Goal: Check status: Check status

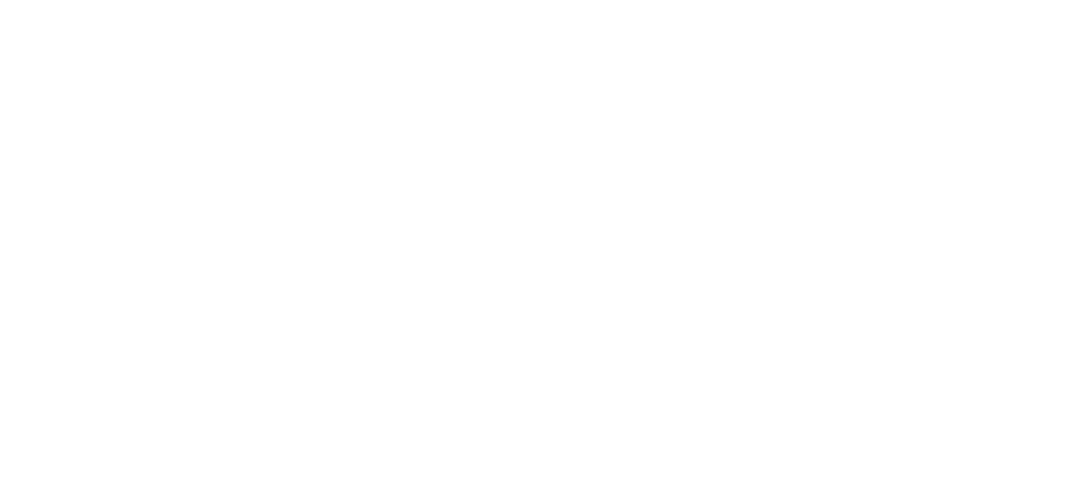
select select
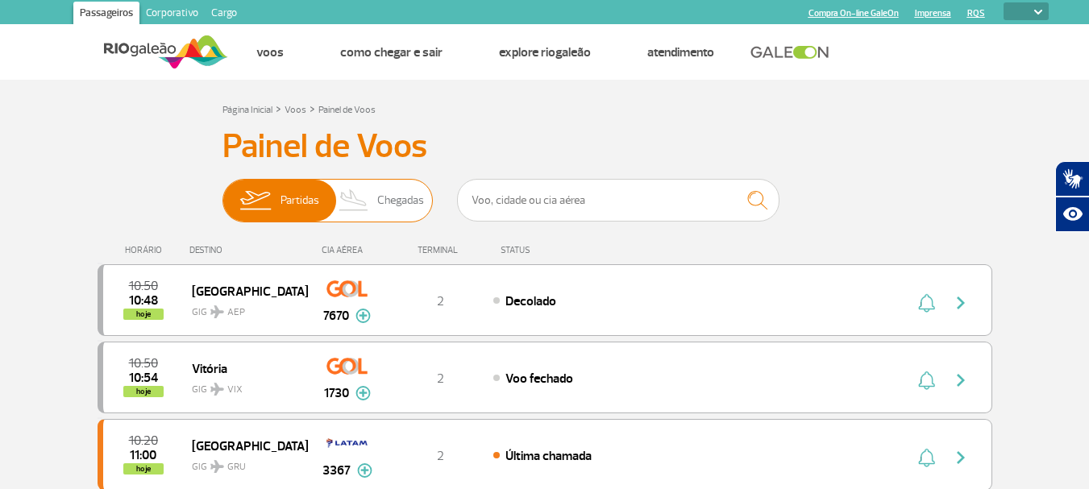
click at [403, 204] on span "Chegadas" at bounding box center [400, 201] width 47 height 42
click at [222, 193] on input "Partidas Chegadas" at bounding box center [222, 193] width 0 height 0
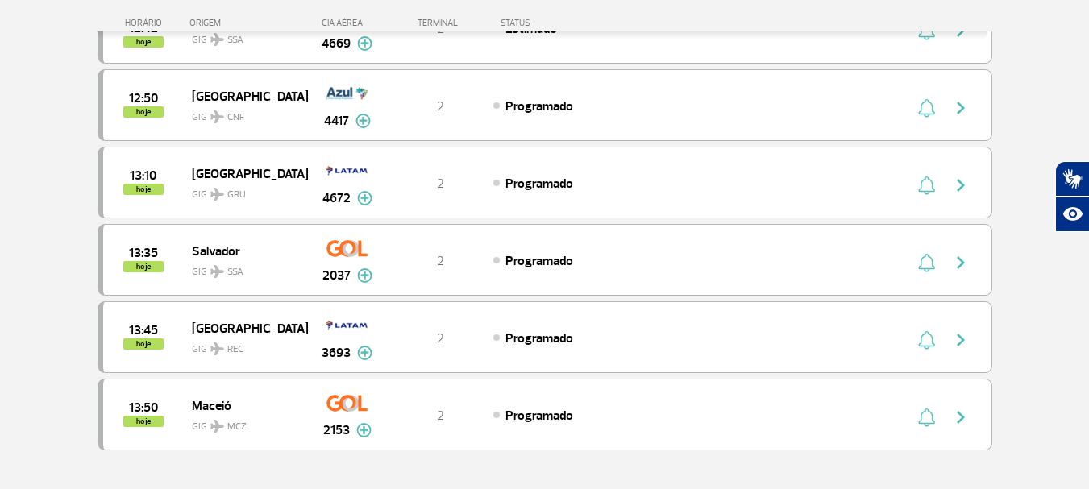
scroll to position [1451, 0]
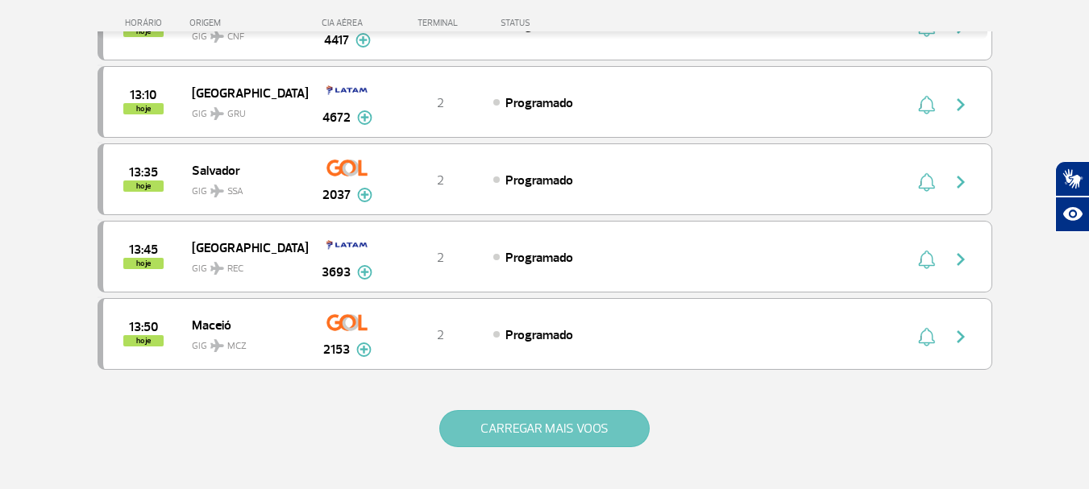
click at [608, 434] on button "CARREGAR MAIS VOOS" at bounding box center [544, 428] width 210 height 37
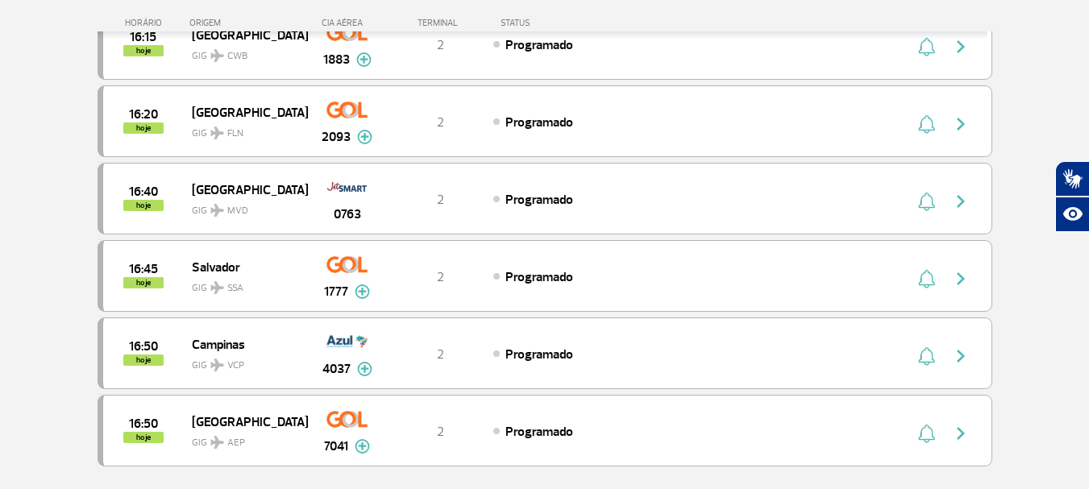
scroll to position [2982, 0]
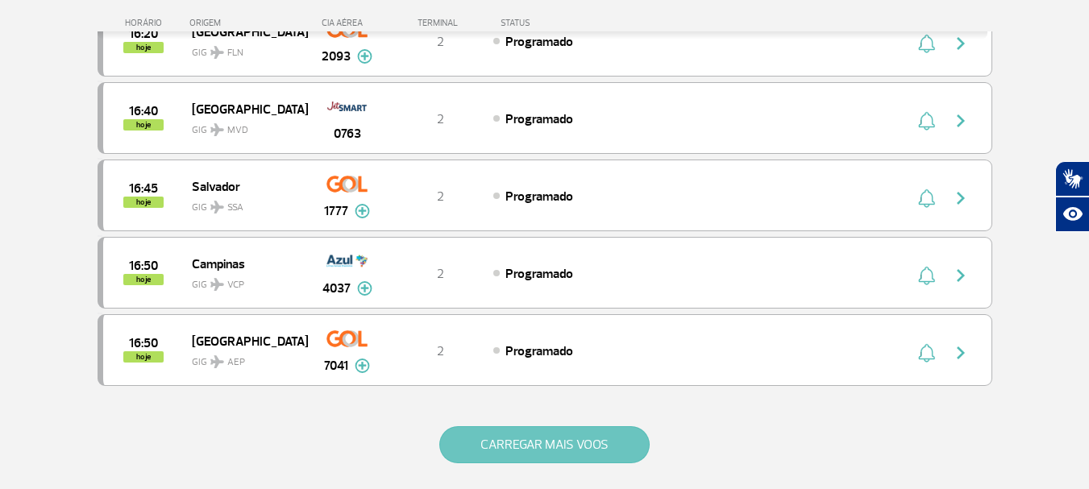
click at [615, 443] on button "CARREGAR MAIS VOOS" at bounding box center [544, 444] width 210 height 37
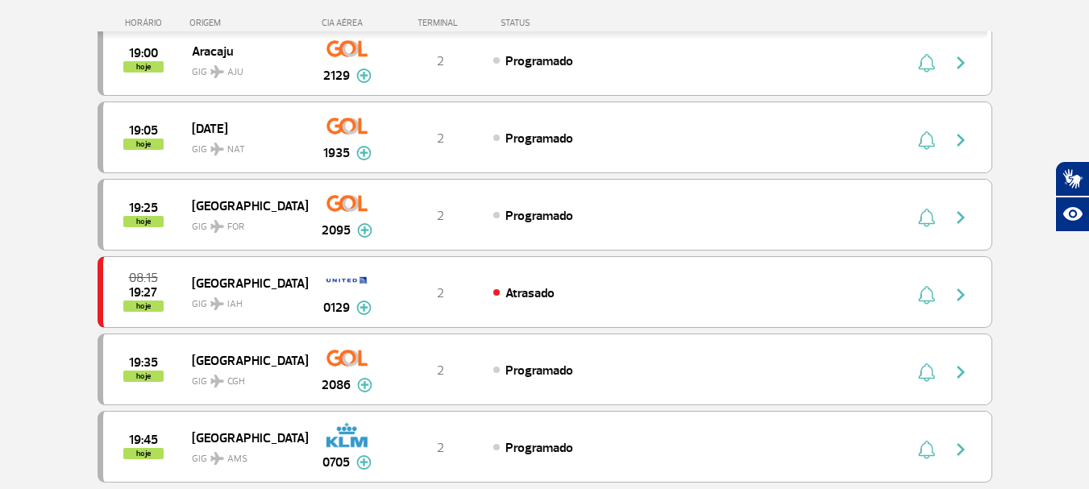
scroll to position [4513, 0]
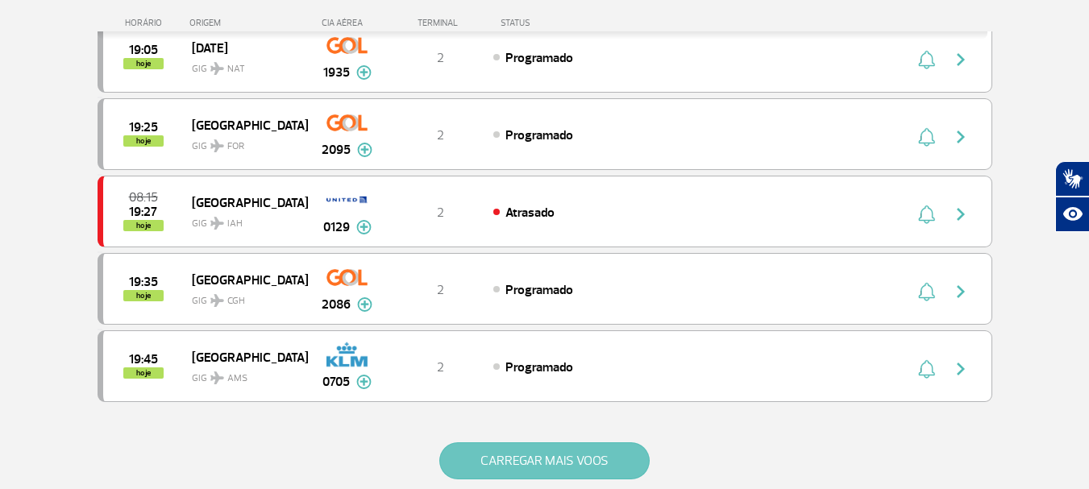
click at [552, 465] on button "CARREGAR MAIS VOOS" at bounding box center [544, 460] width 210 height 37
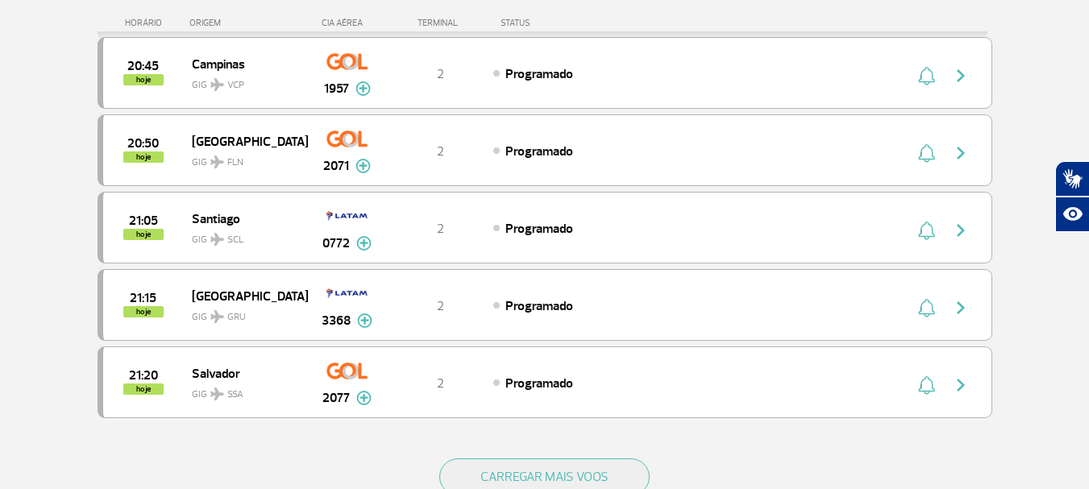
scroll to position [6125, 0]
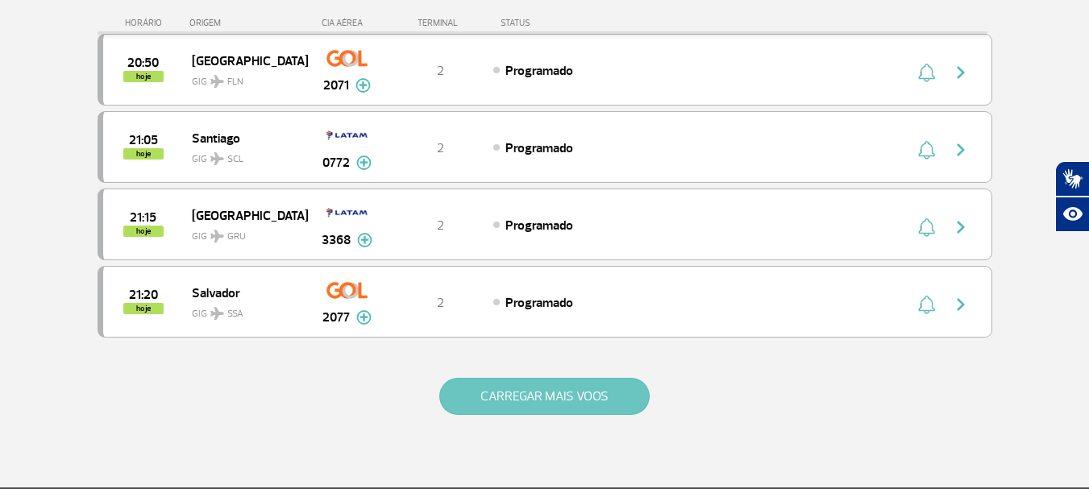
click at [598, 401] on button "CARREGAR MAIS VOOS" at bounding box center [544, 396] width 210 height 37
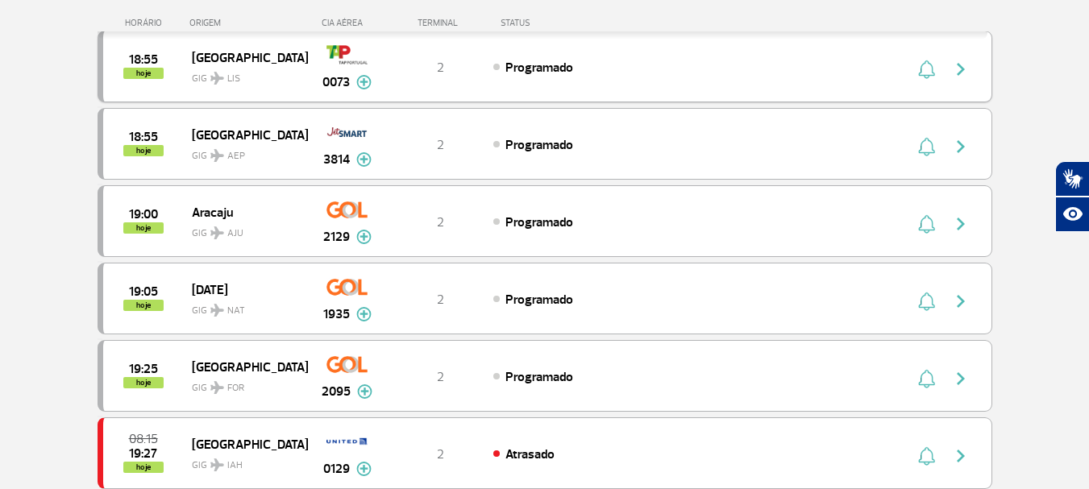
scroll to position [4191, 0]
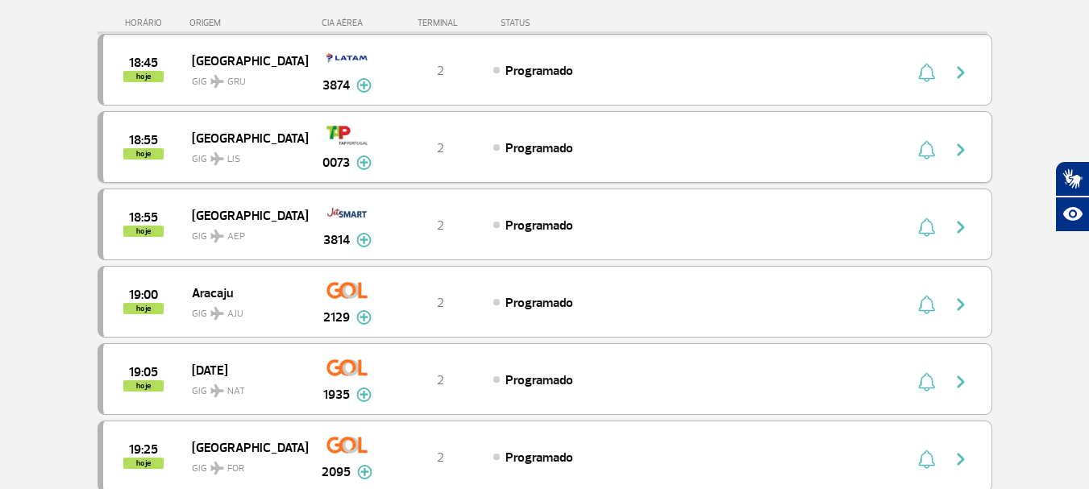
click at [958, 144] on img "button" at bounding box center [960, 149] width 19 height 19
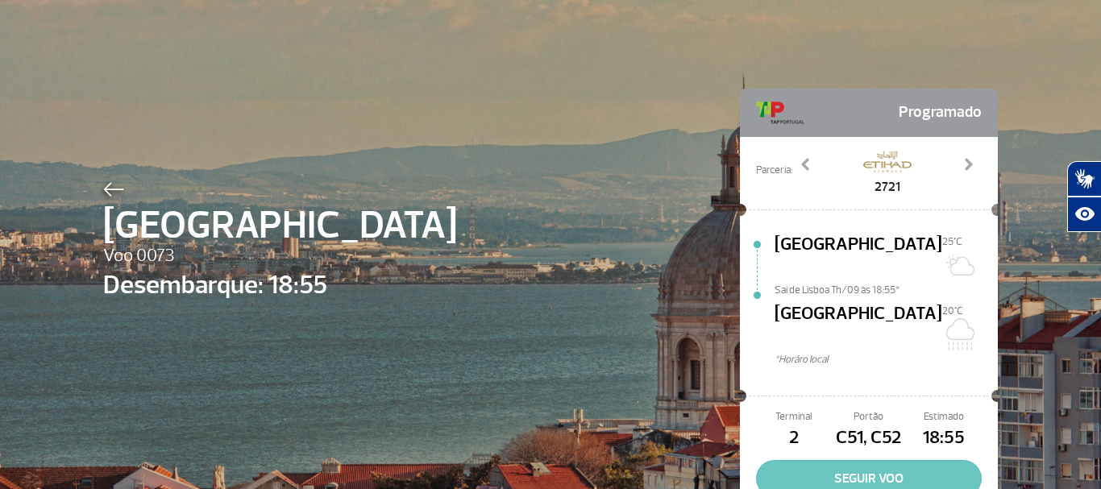
click at [857, 460] on button "SEGUIR VOO" at bounding box center [869, 478] width 226 height 37
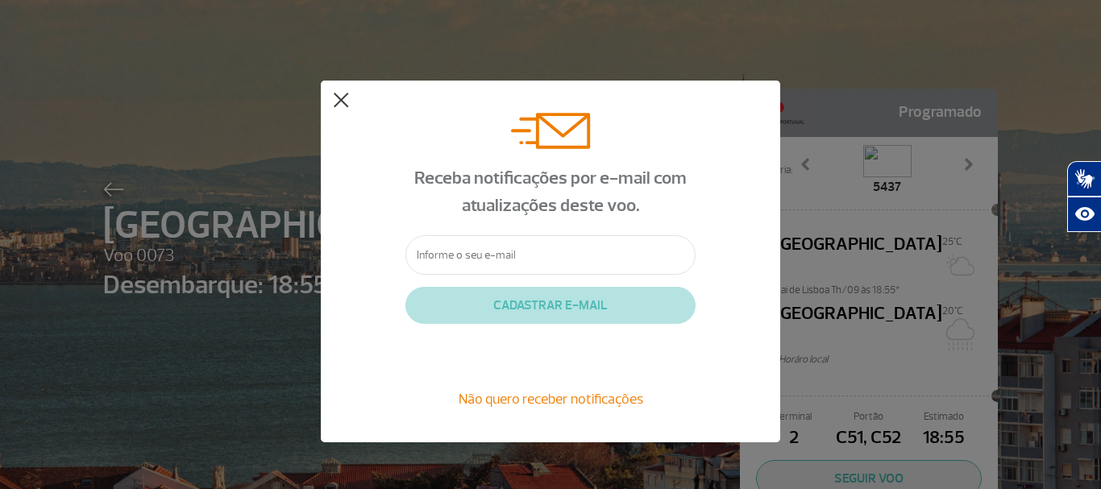
click at [347, 102] on button at bounding box center [341, 101] width 16 height 16
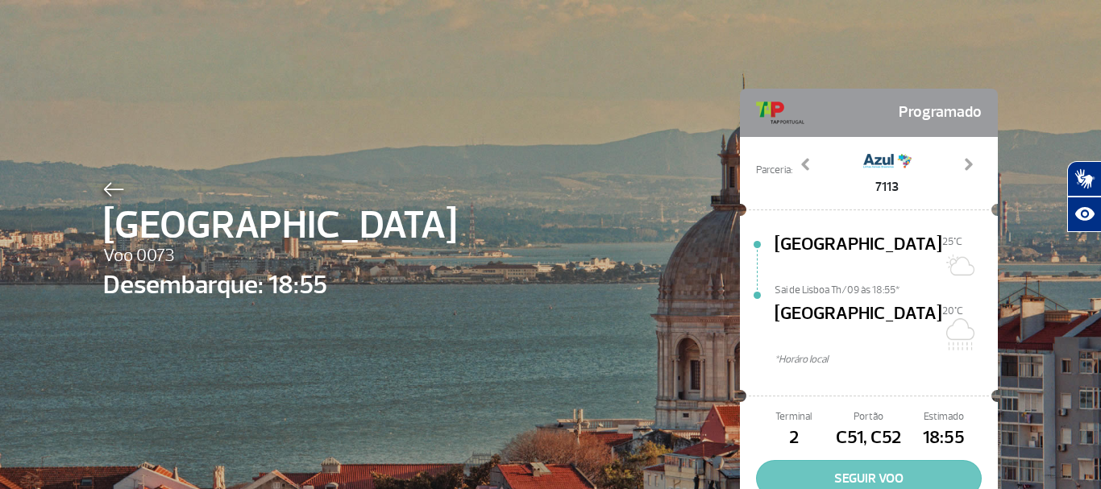
click at [834, 460] on button "SEGUIR VOO" at bounding box center [869, 478] width 226 height 37
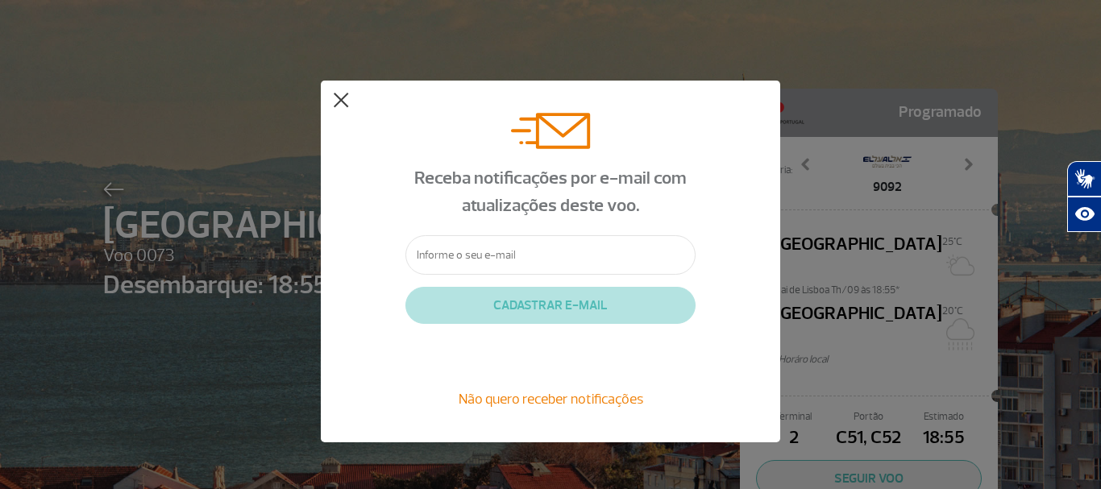
click at [341, 101] on button at bounding box center [341, 101] width 16 height 16
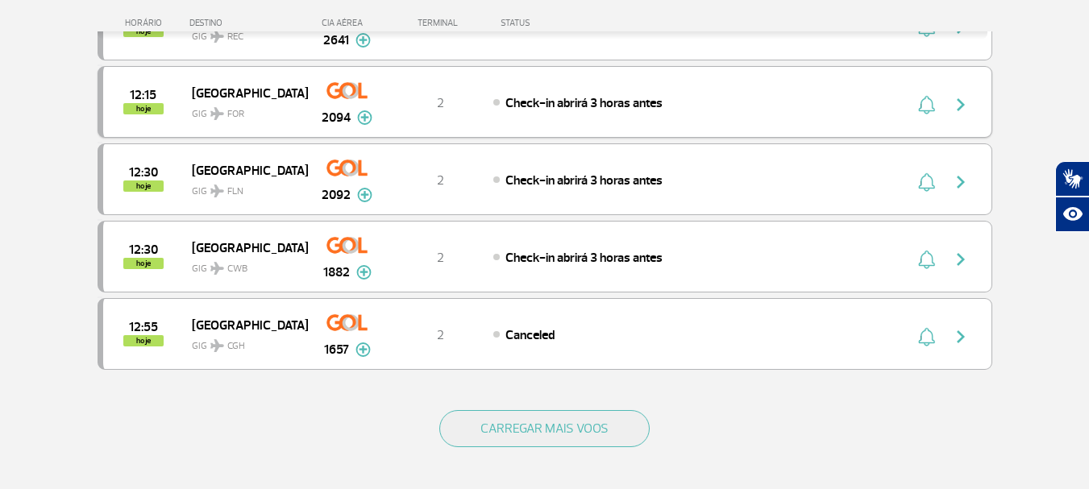
scroll to position [1612, 0]
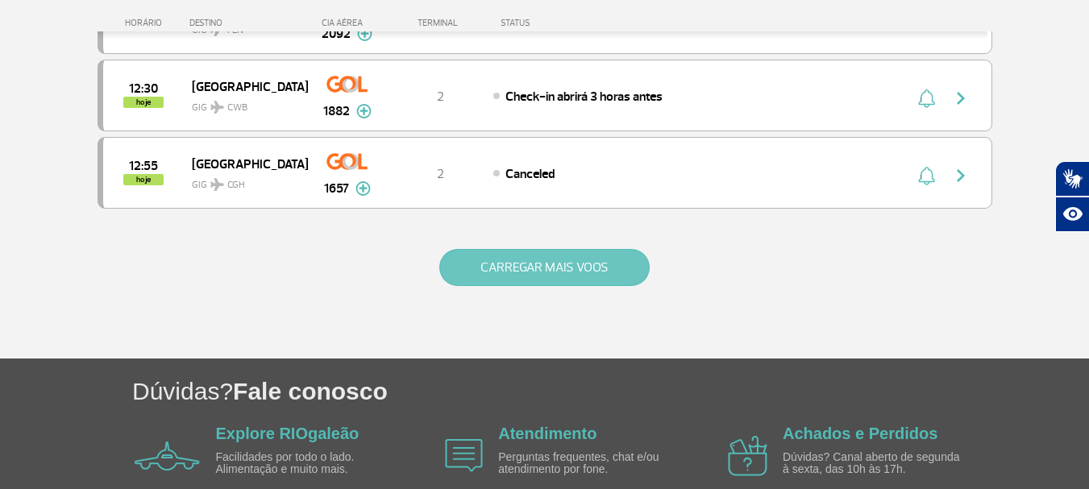
click at [569, 270] on button "CARREGAR MAIS VOOS" at bounding box center [544, 267] width 210 height 37
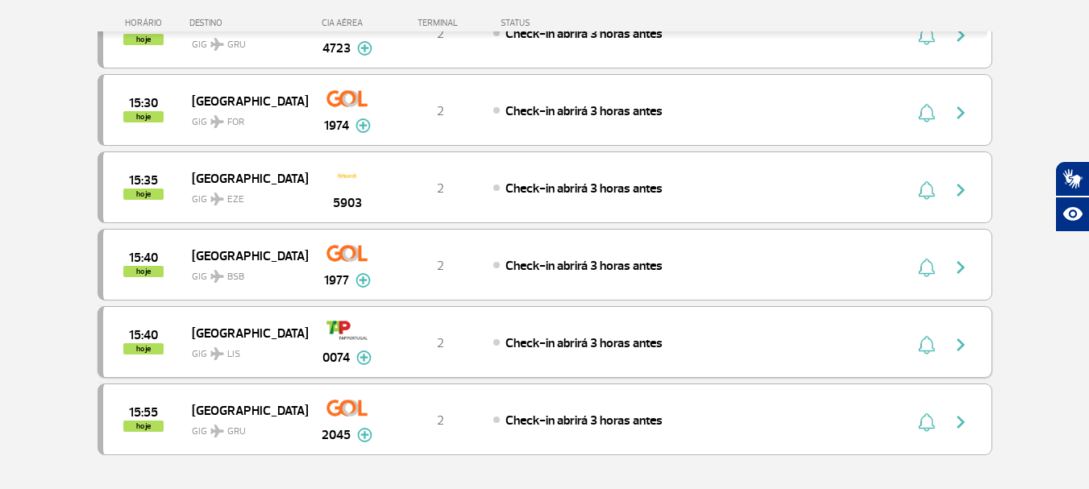
scroll to position [3143, 0]
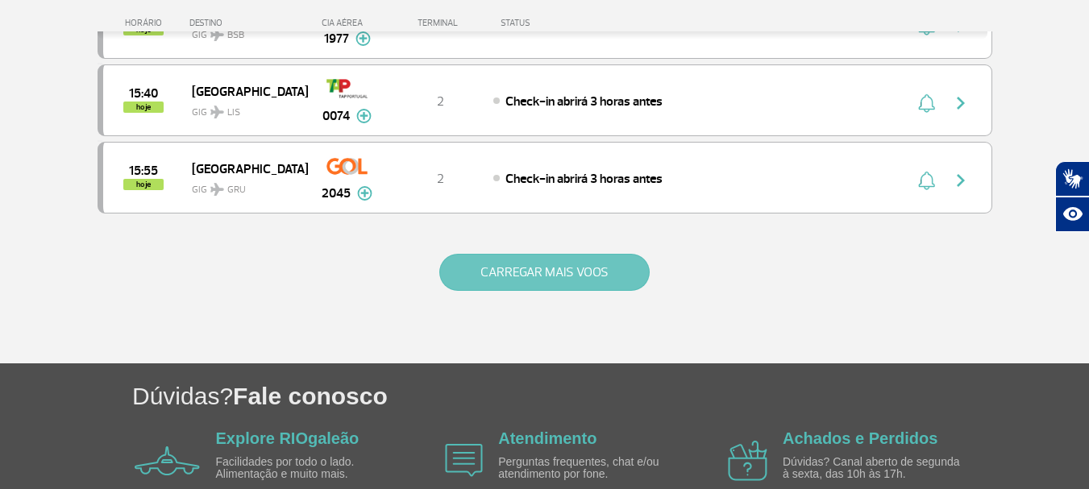
click at [550, 270] on button "CARREGAR MAIS VOOS" at bounding box center [544, 272] width 210 height 37
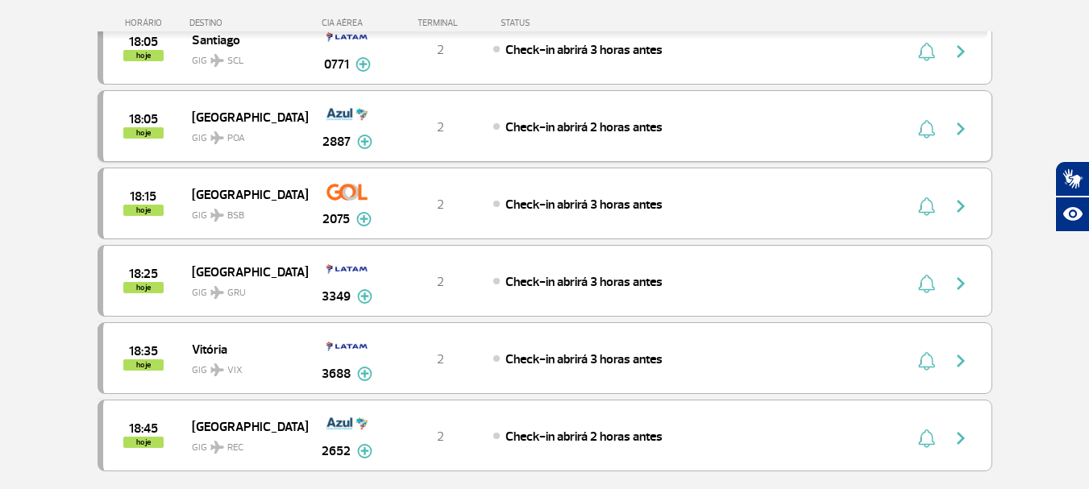
scroll to position [4594, 0]
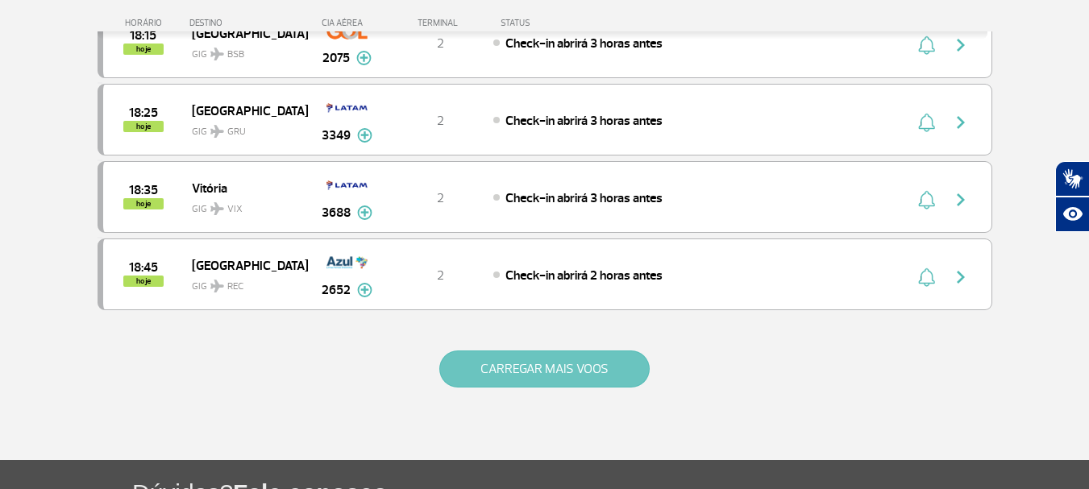
click at [516, 365] on button "CARREGAR MAIS VOOS" at bounding box center [544, 369] width 210 height 37
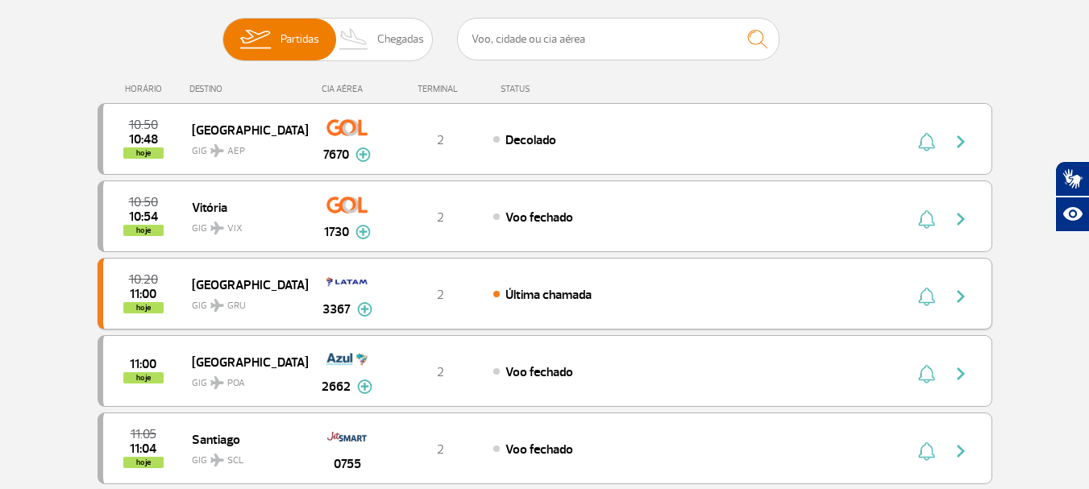
scroll to position [0, 0]
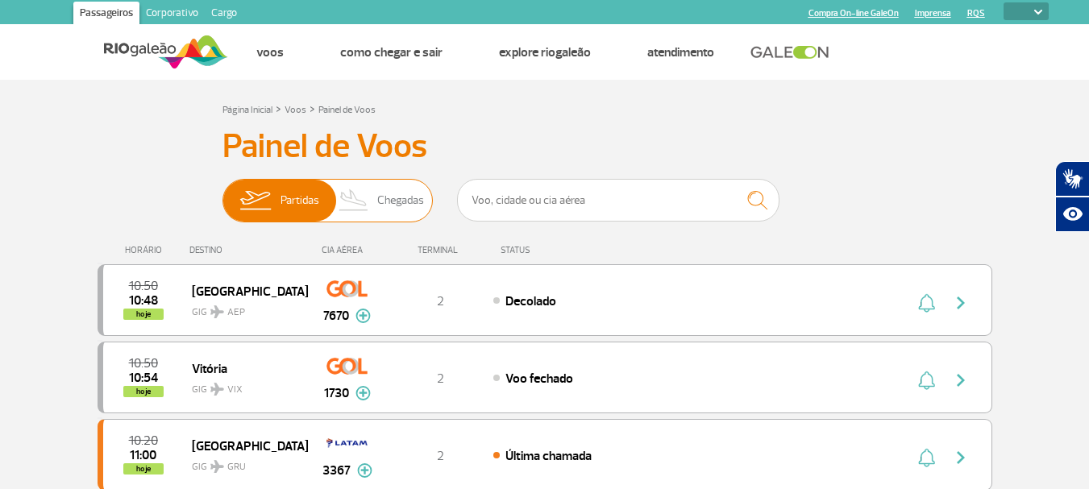
click at [397, 202] on span "Chegadas" at bounding box center [400, 201] width 47 height 42
click at [222, 193] on input "Partidas Chegadas" at bounding box center [222, 193] width 0 height 0
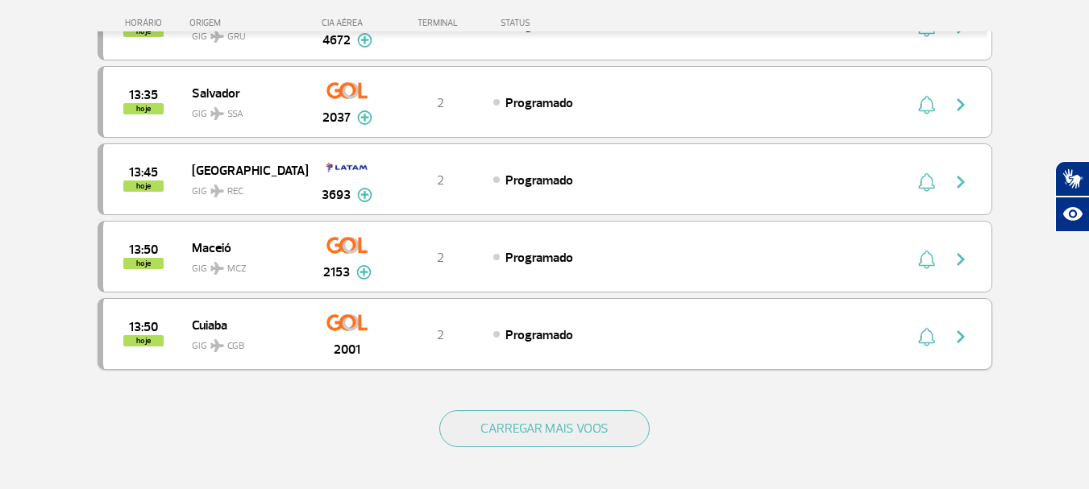
scroll to position [1612, 0]
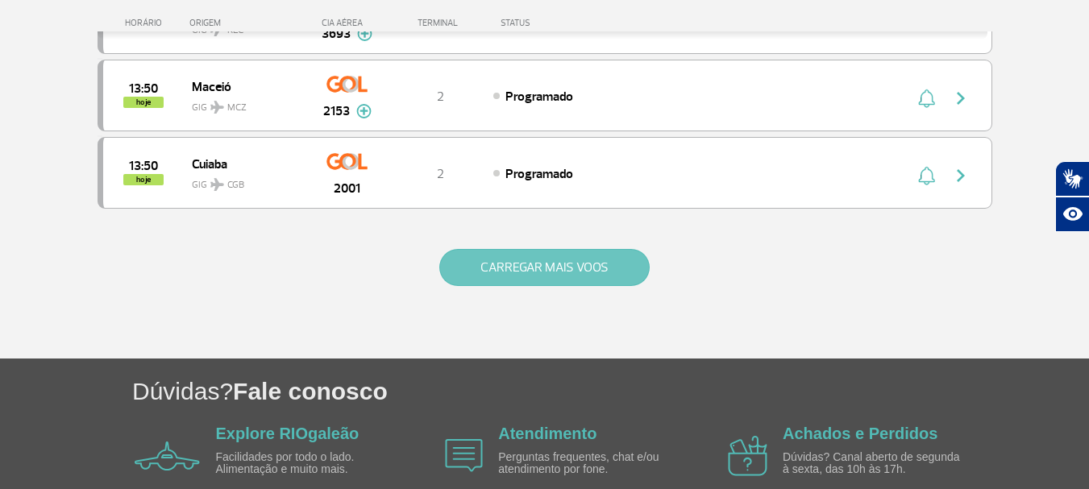
click at [576, 264] on button "CARREGAR MAIS VOOS" at bounding box center [544, 267] width 210 height 37
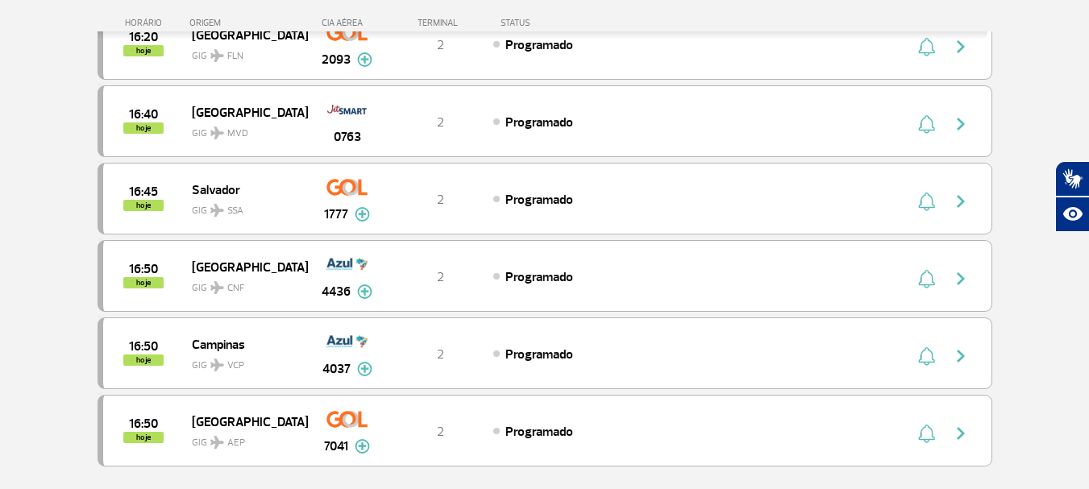
scroll to position [3062, 0]
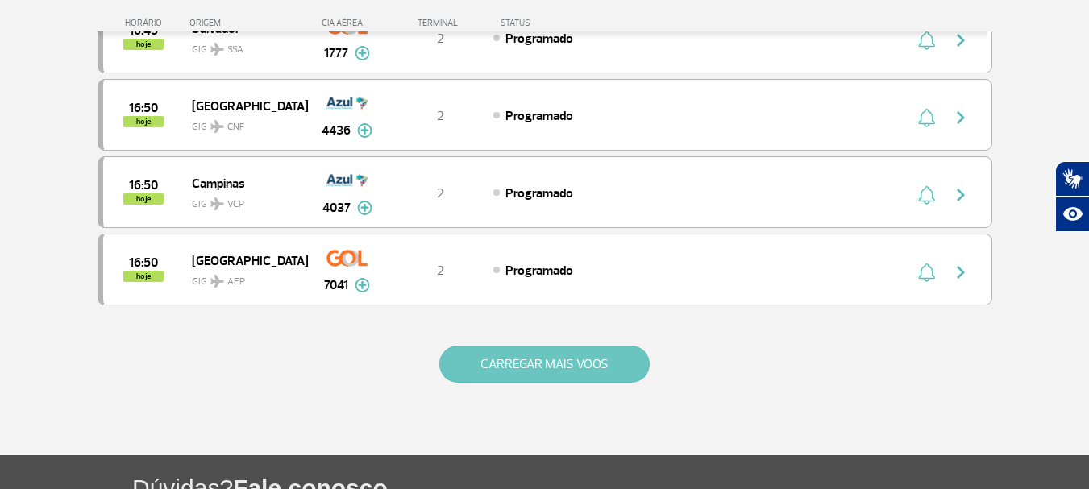
click at [538, 361] on button "CARREGAR MAIS VOOS" at bounding box center [544, 364] width 210 height 37
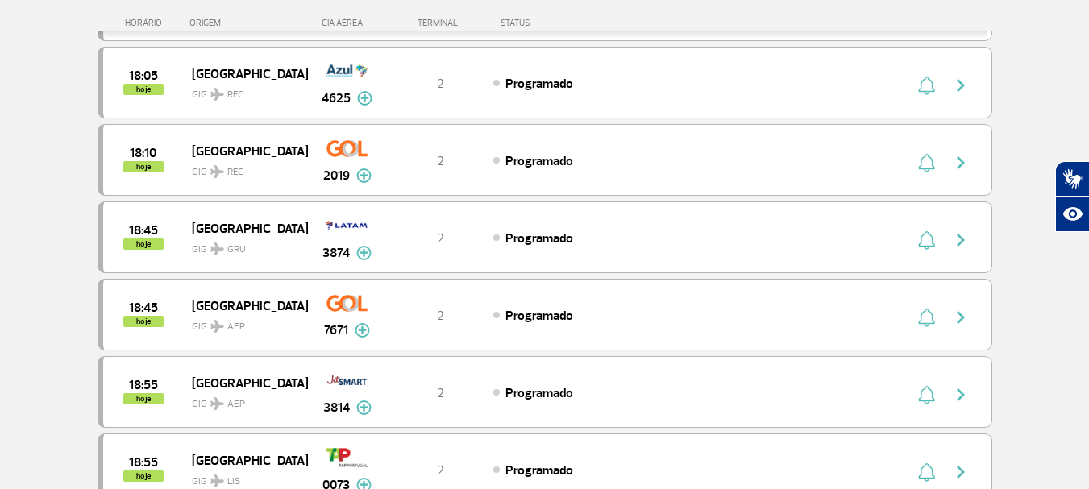
scroll to position [3949, 0]
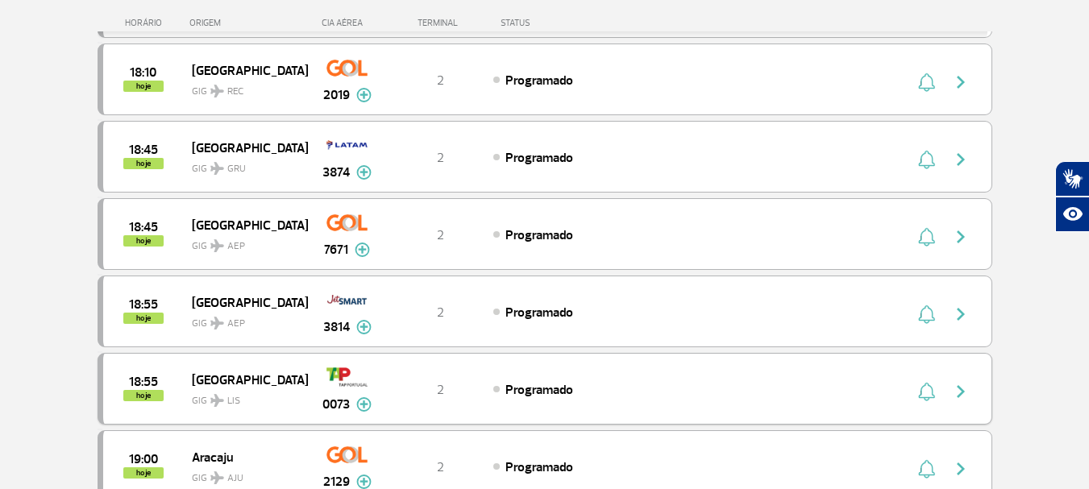
click at [363, 401] on img at bounding box center [363, 404] width 15 height 15
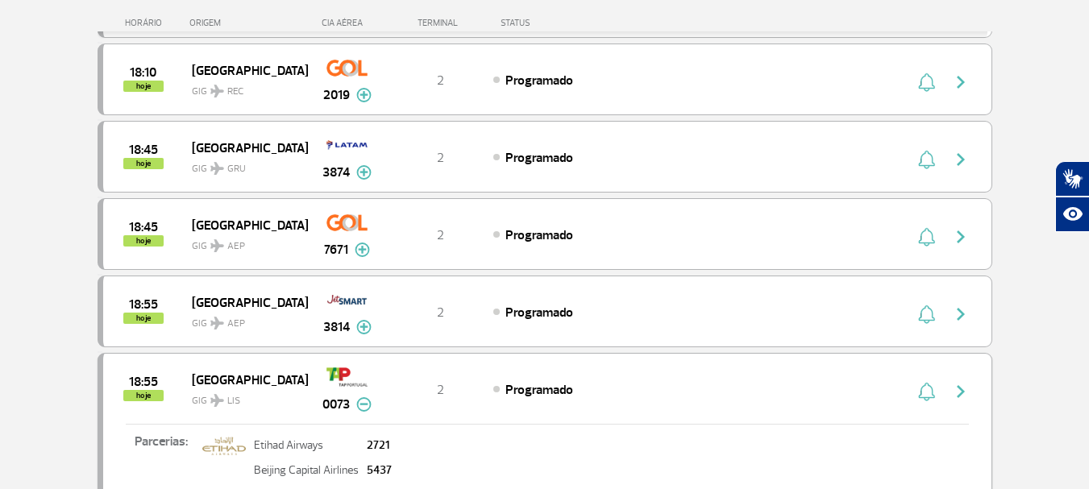
click at [363, 401] on img at bounding box center [363, 404] width 15 height 15
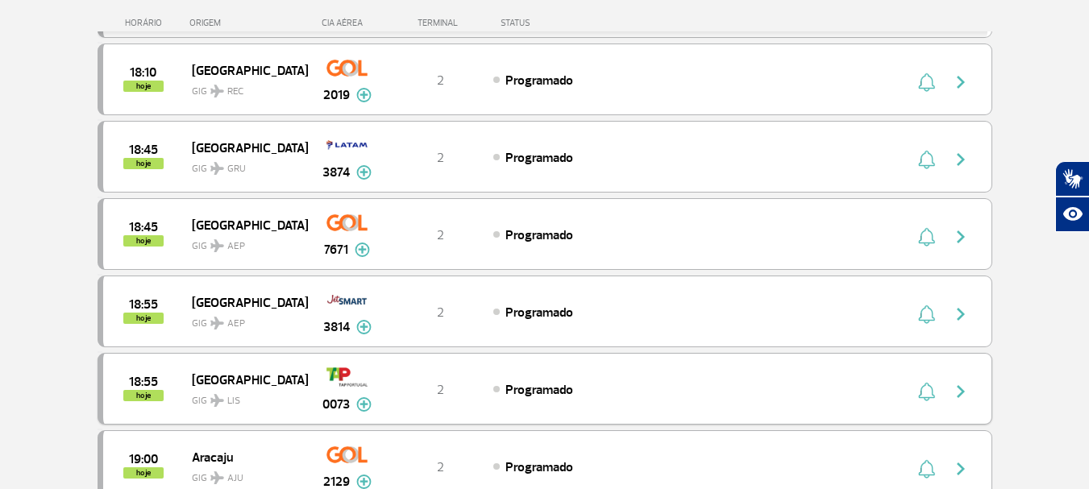
click at [218, 377] on span "[GEOGRAPHIC_DATA]" at bounding box center [243, 379] width 103 height 21
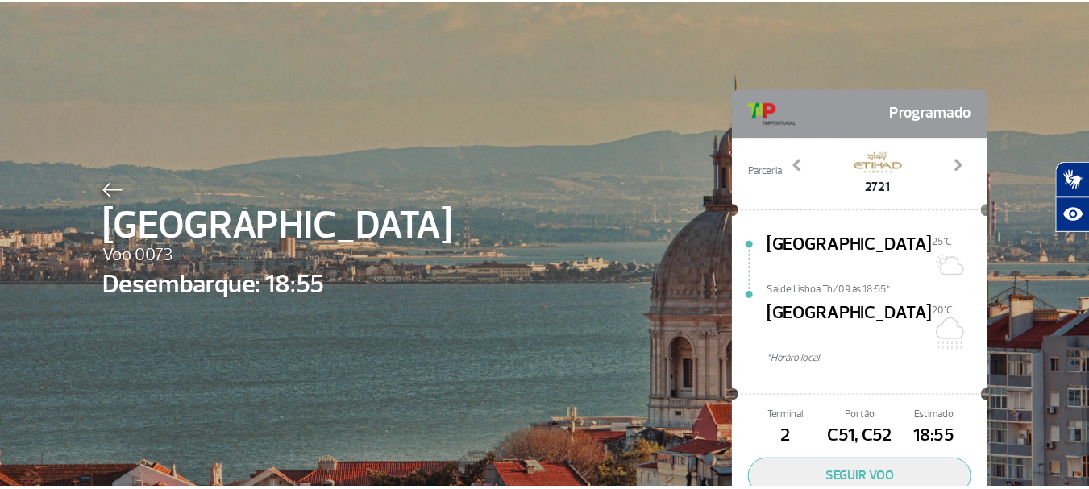
scroll to position [74, 0]
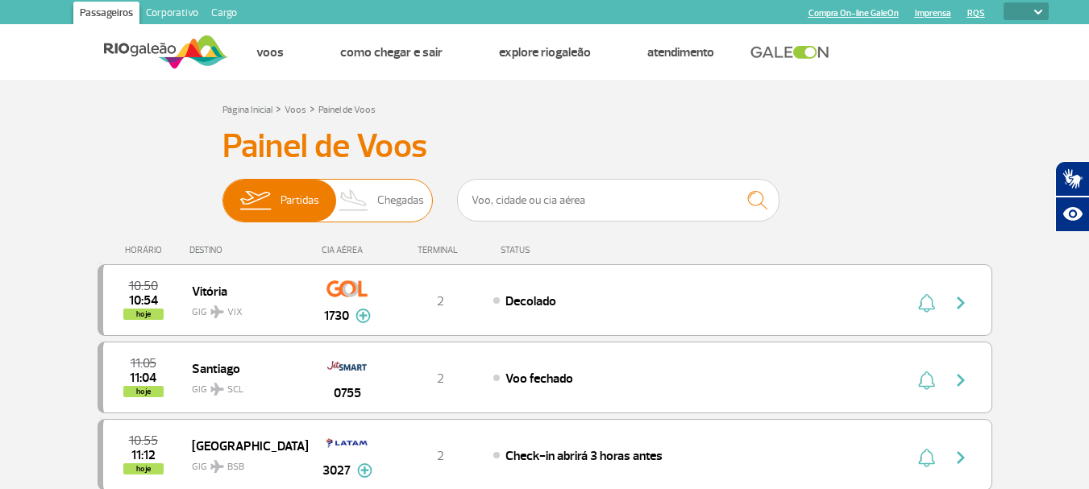
click at [386, 202] on span "Chegadas" at bounding box center [400, 201] width 47 height 42
click at [222, 193] on input "Partidas Chegadas" at bounding box center [222, 193] width 0 height 0
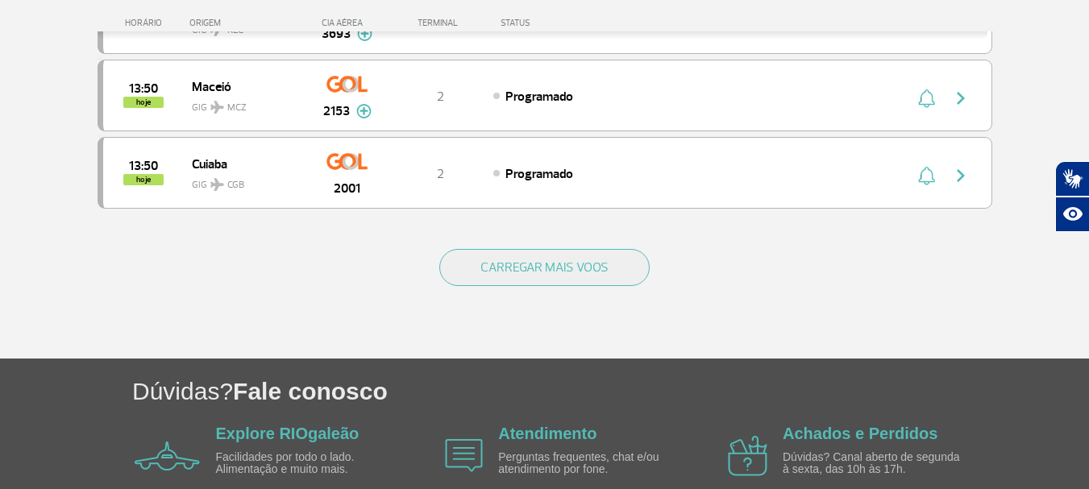
scroll to position [1692, 0]
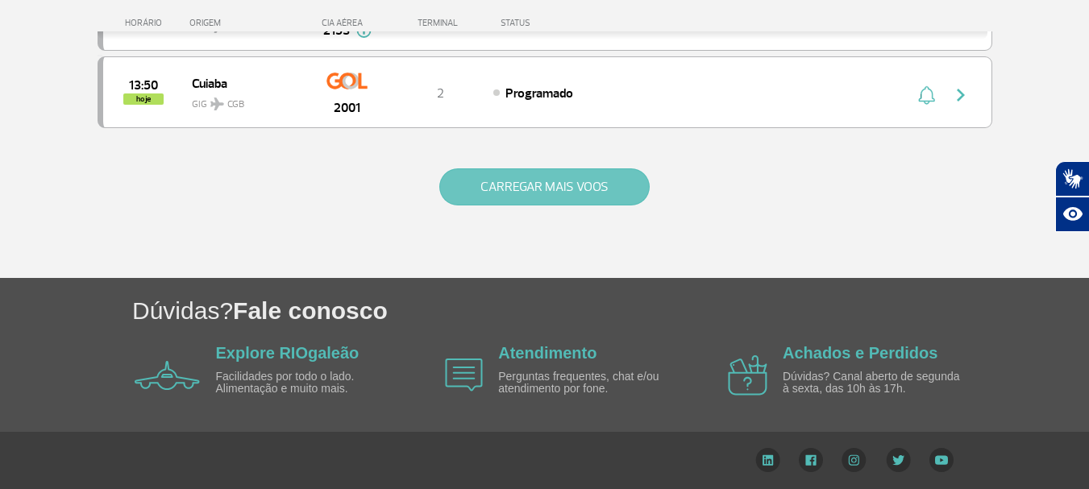
click at [566, 193] on button "CARREGAR MAIS VOOS" at bounding box center [544, 186] width 210 height 37
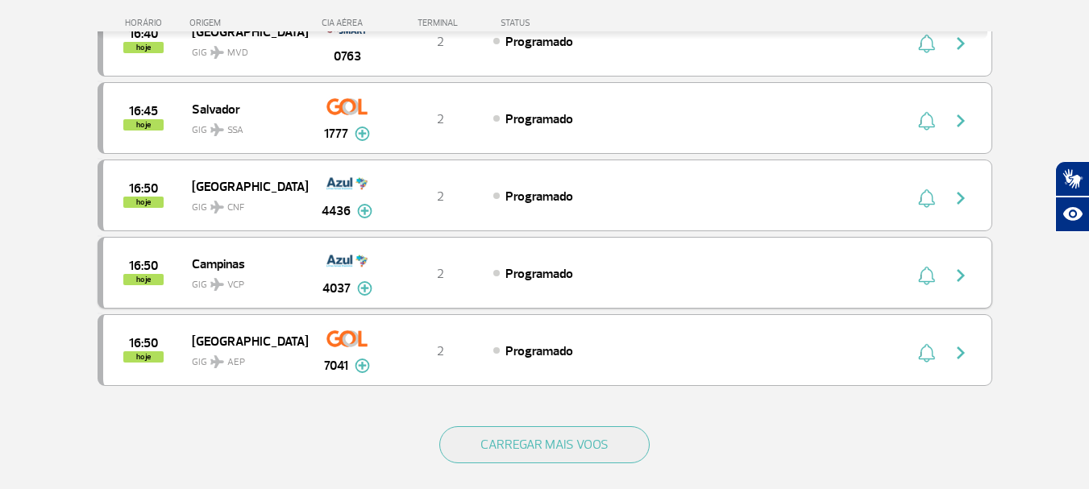
scroll to position [3143, 0]
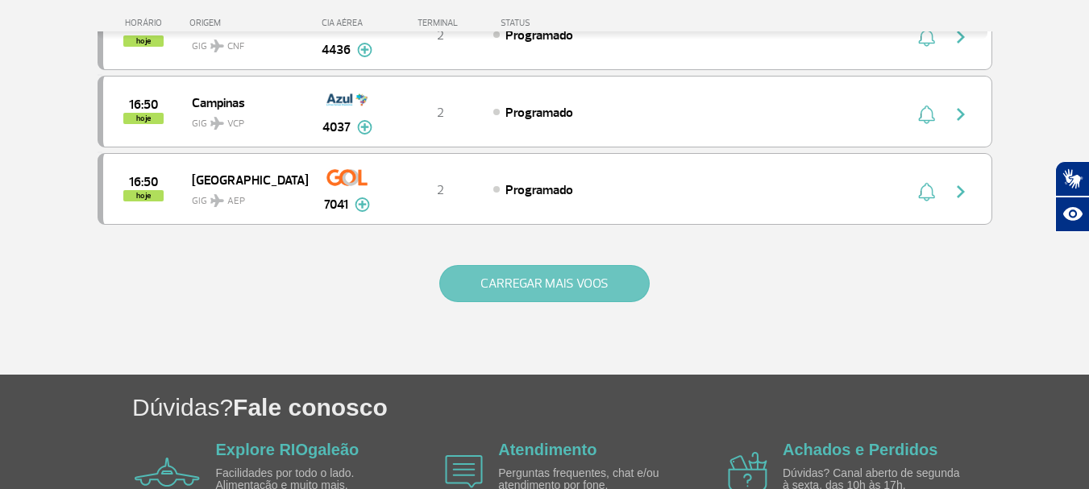
click at [550, 284] on button "CARREGAR MAIS VOOS" at bounding box center [544, 283] width 210 height 37
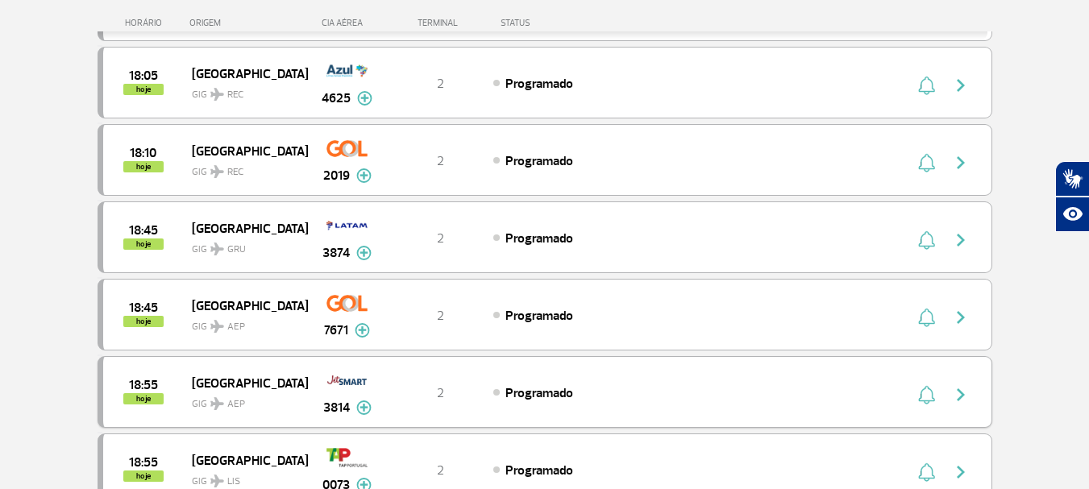
scroll to position [3949, 0]
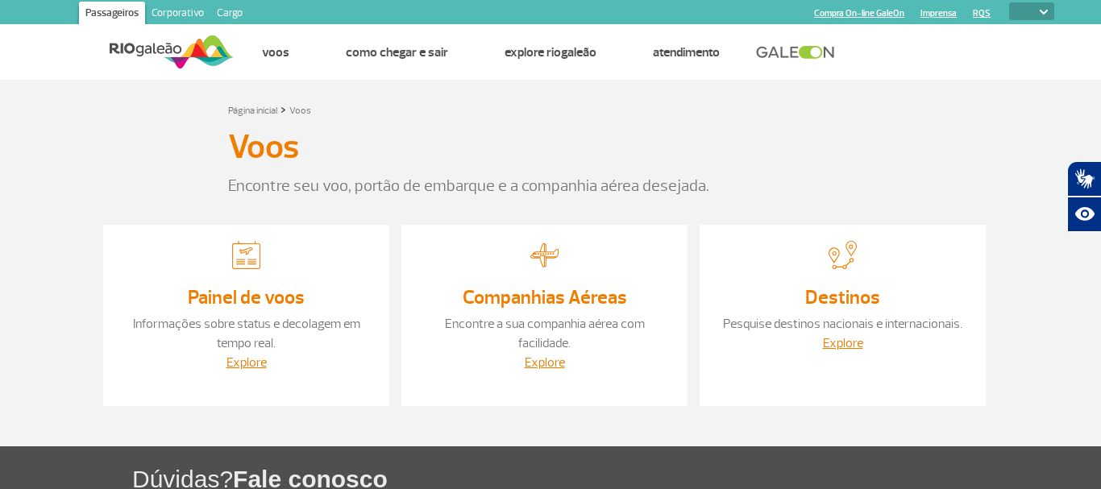
select select
click at [241, 366] on link "Explore" at bounding box center [240, 363] width 40 height 16
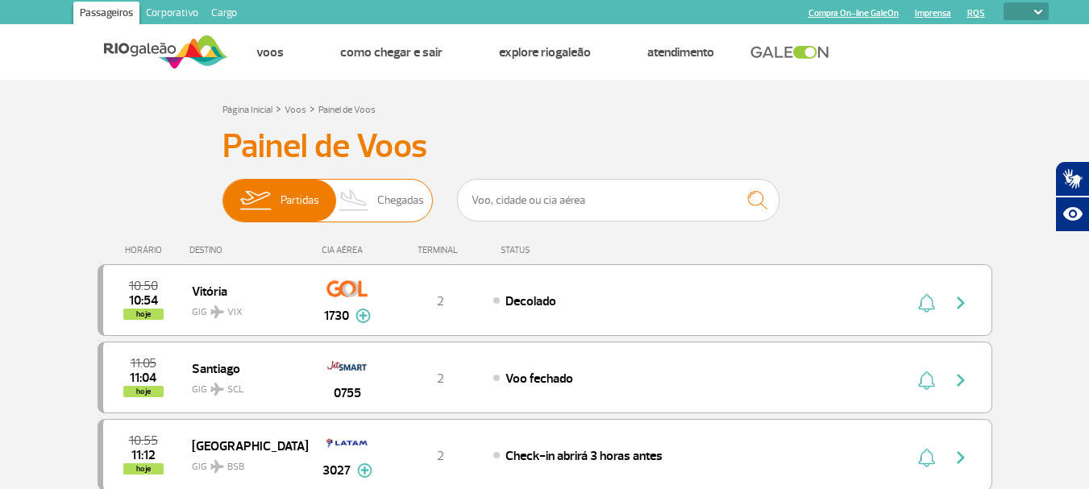
click at [393, 200] on span "Chegadas" at bounding box center [400, 201] width 47 height 42
click at [222, 193] on input "Partidas Chegadas" at bounding box center [222, 193] width 0 height 0
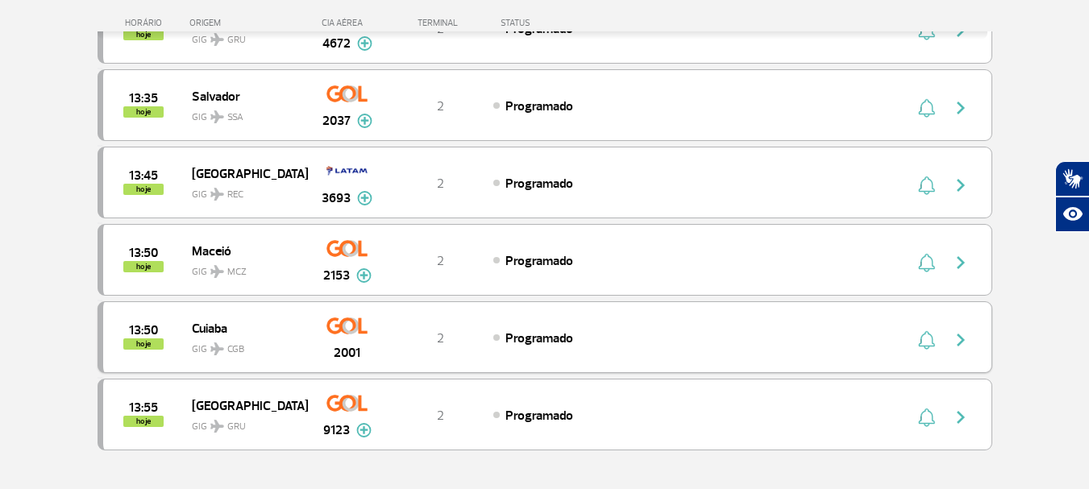
scroll to position [1531, 0]
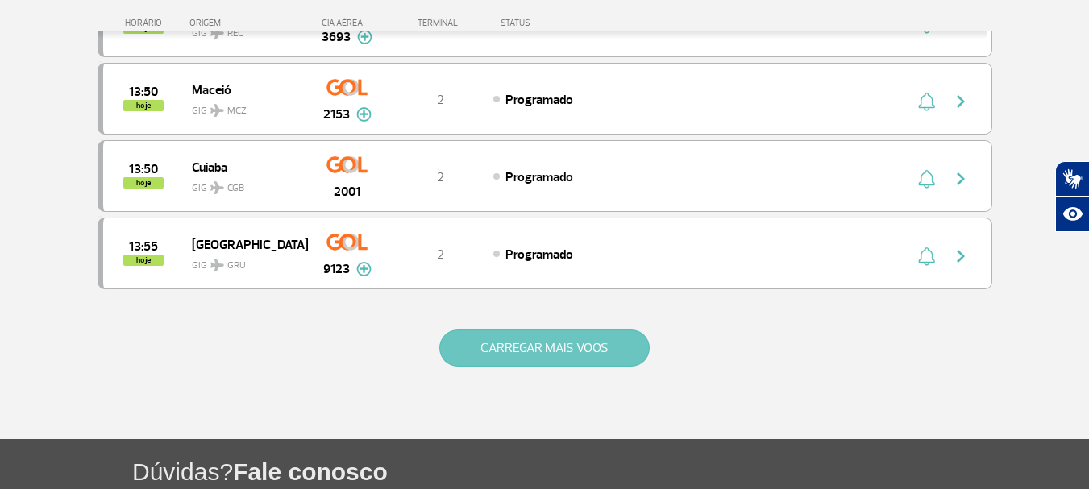
click at [546, 349] on button "CARREGAR MAIS VOOS" at bounding box center [544, 348] width 210 height 37
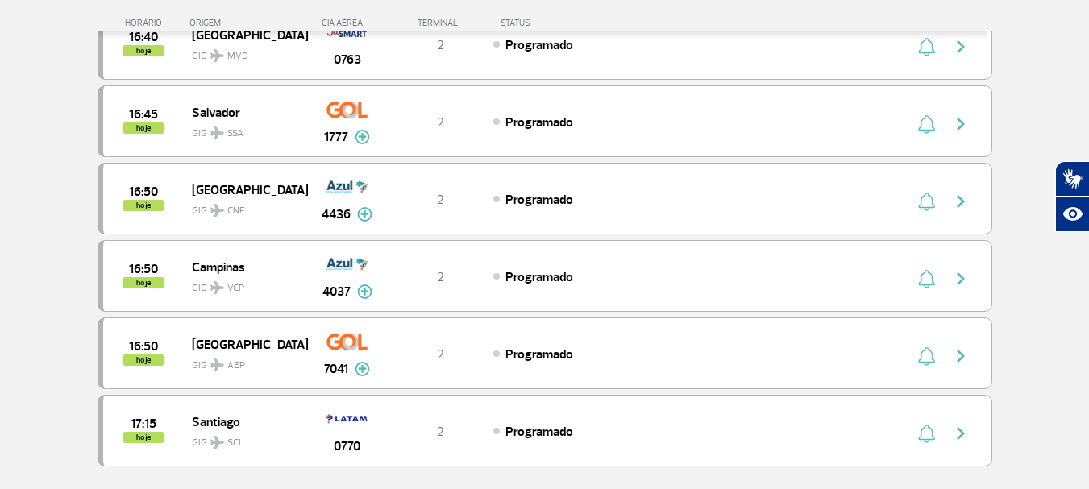
scroll to position [2982, 0]
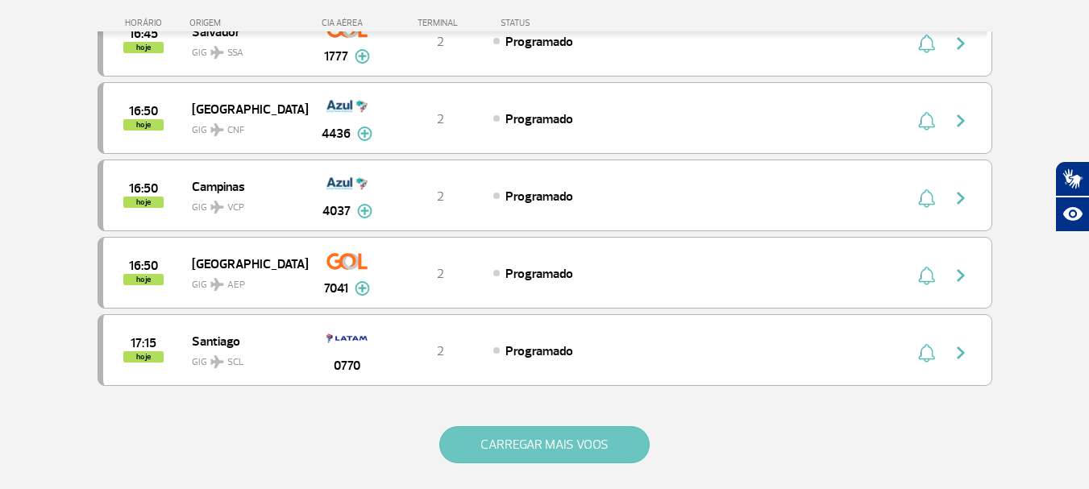
click at [539, 444] on button "CARREGAR MAIS VOOS" at bounding box center [544, 444] width 210 height 37
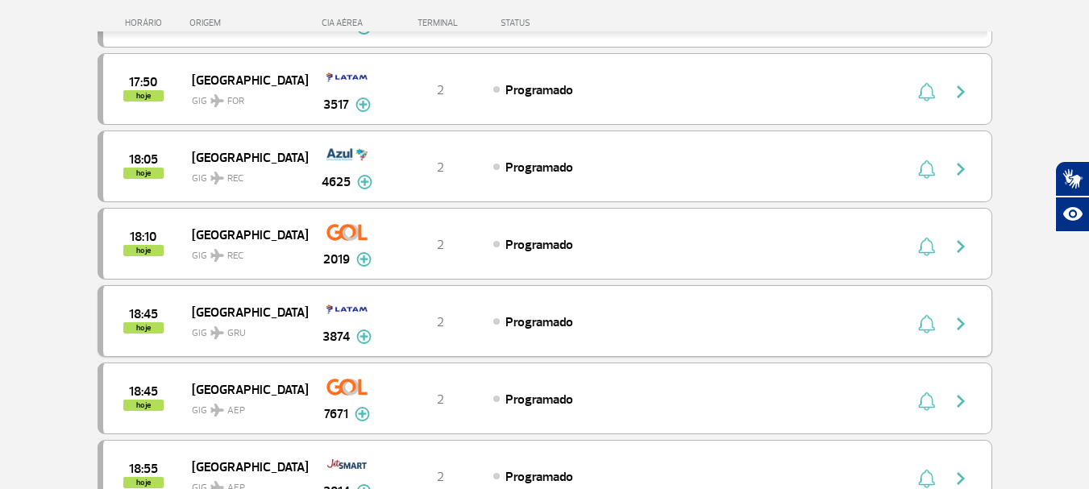
scroll to position [3868, 0]
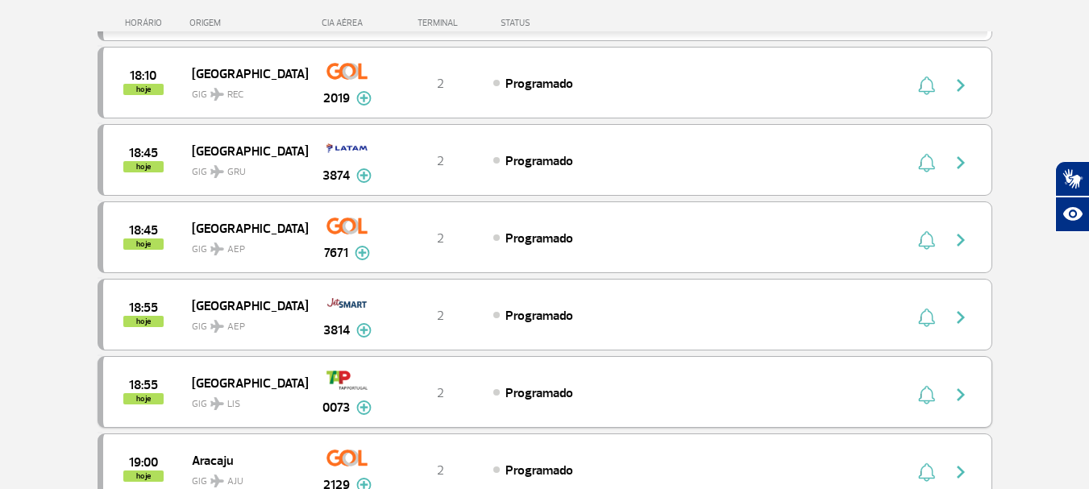
click at [363, 404] on img at bounding box center [363, 408] width 15 height 15
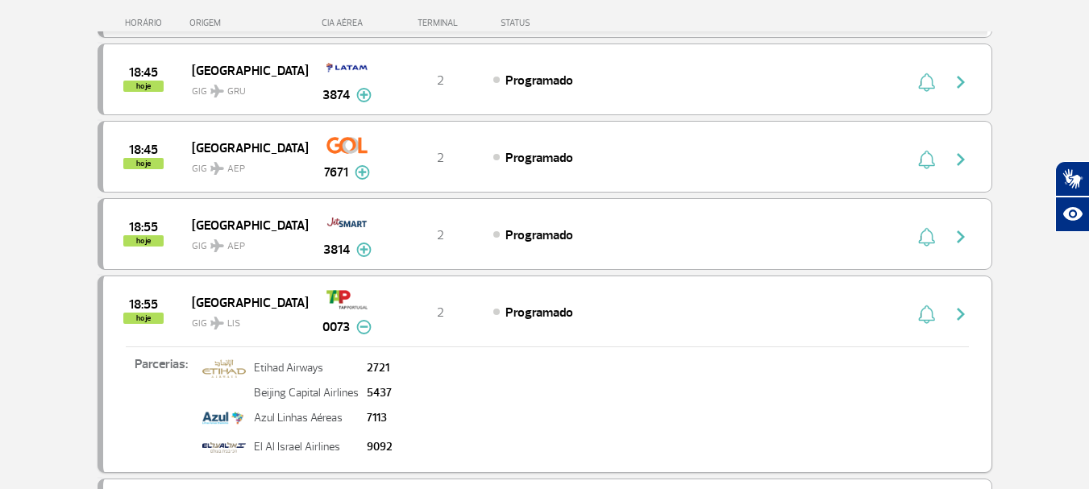
scroll to position [4029, 0]
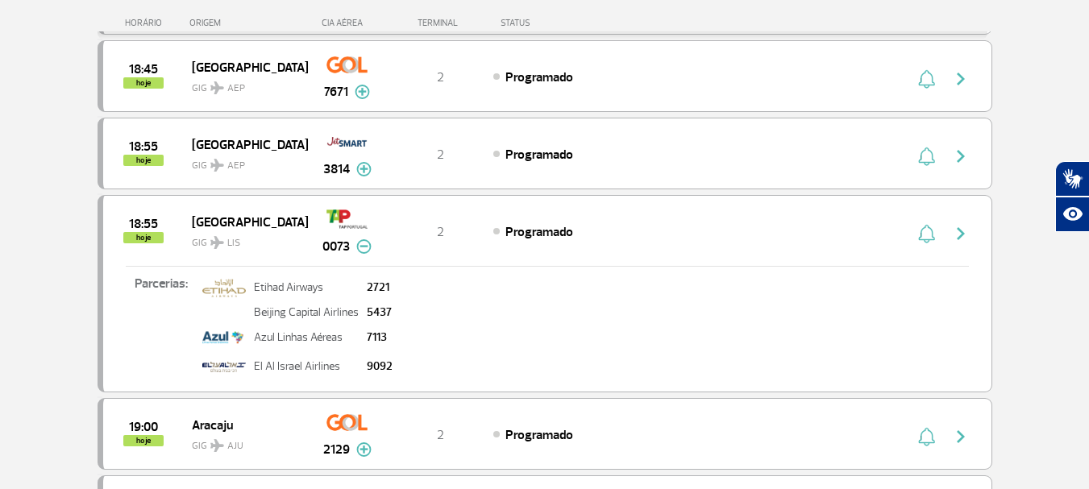
click at [364, 247] on img at bounding box center [363, 246] width 15 height 15
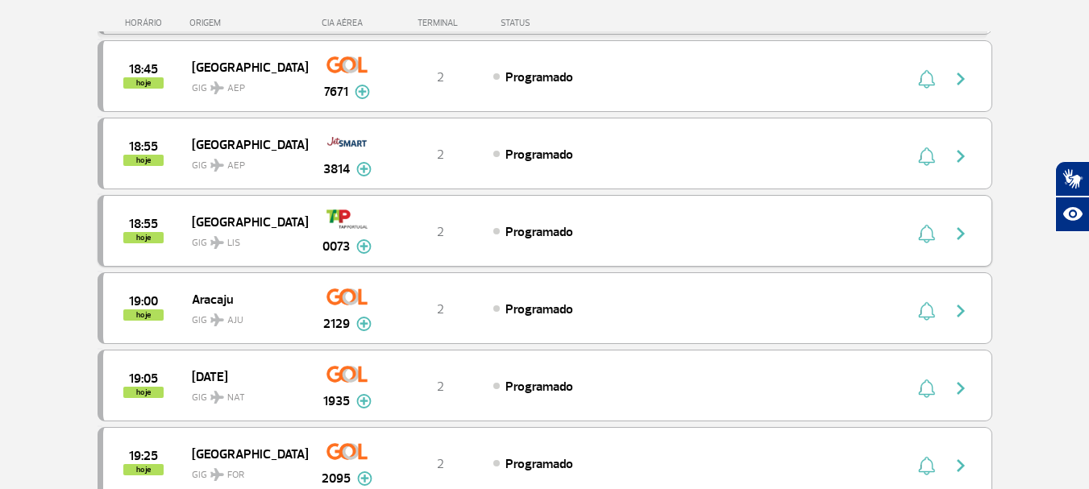
click at [959, 231] on img "button" at bounding box center [960, 233] width 19 height 19
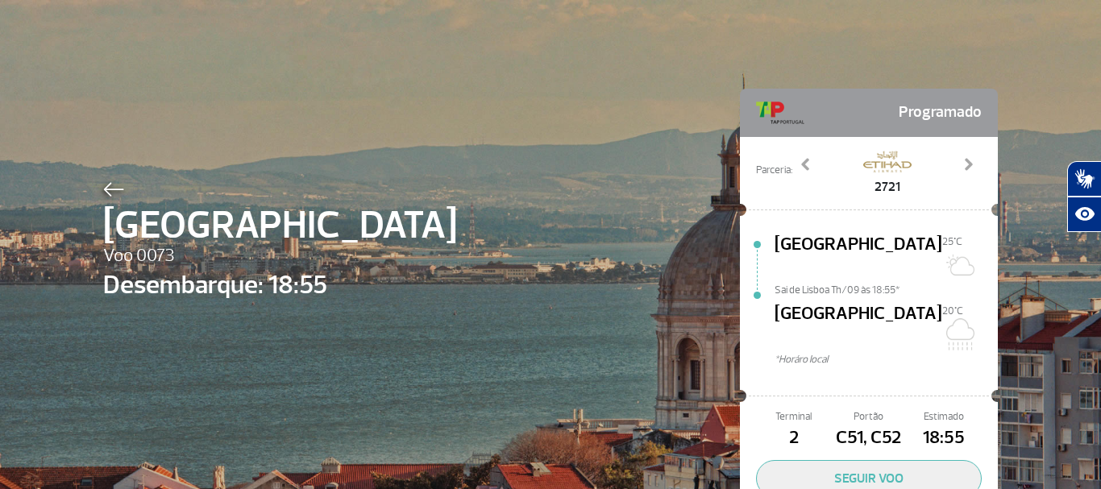
scroll to position [74, 0]
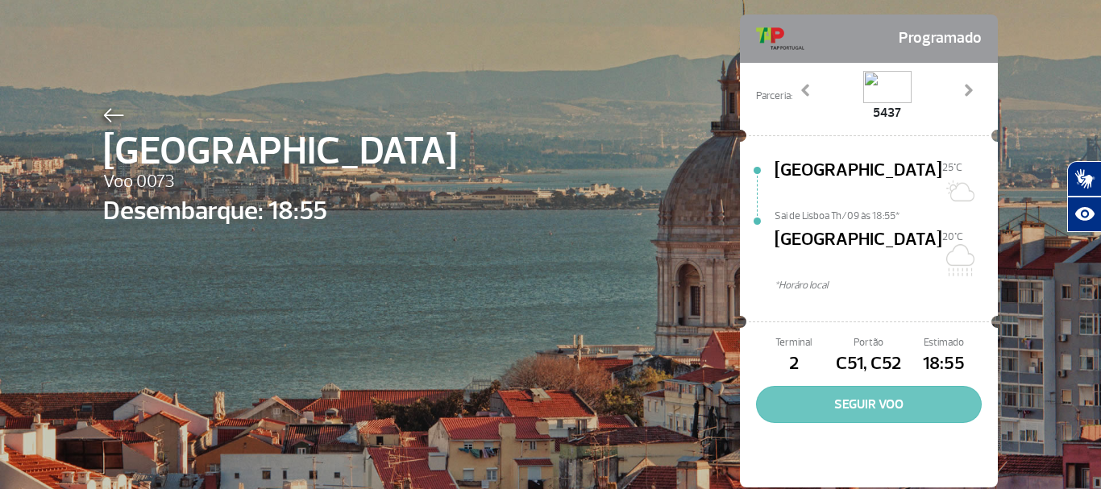
click at [897, 386] on button "SEGUIR VOO" at bounding box center [869, 404] width 226 height 37
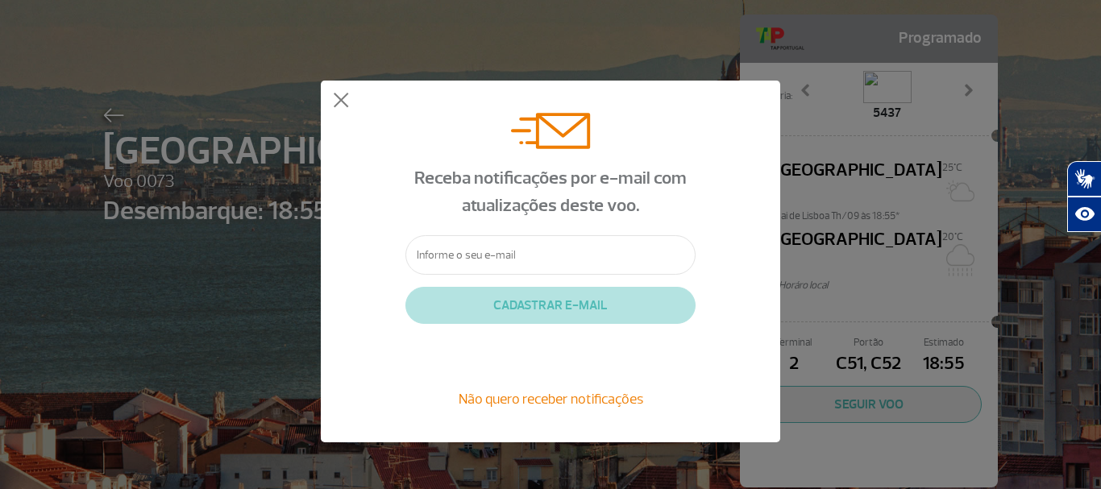
click at [491, 255] on input "text" at bounding box center [550, 254] width 290 height 39
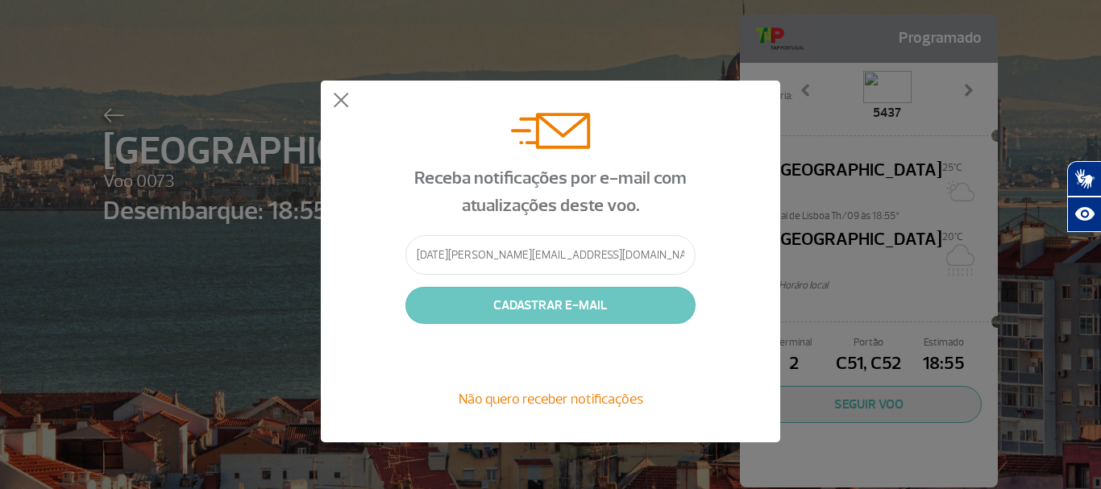
type input "lucia-felicia@hotmail.com"
click at [522, 300] on button "CADASTRAR E-MAIL" at bounding box center [550, 305] width 290 height 37
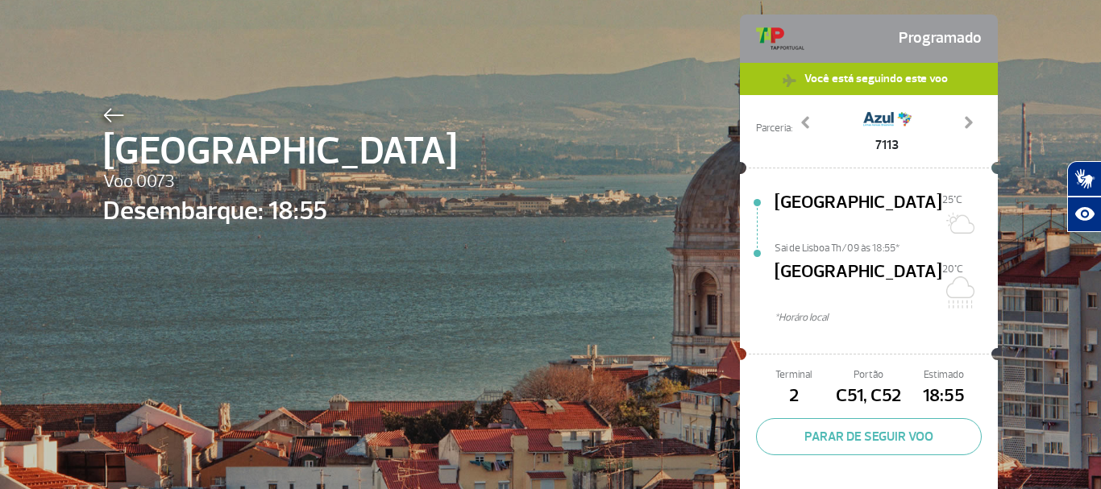
click at [878, 81] on span "Você está seguindo este voo" at bounding box center [876, 78] width 160 height 31
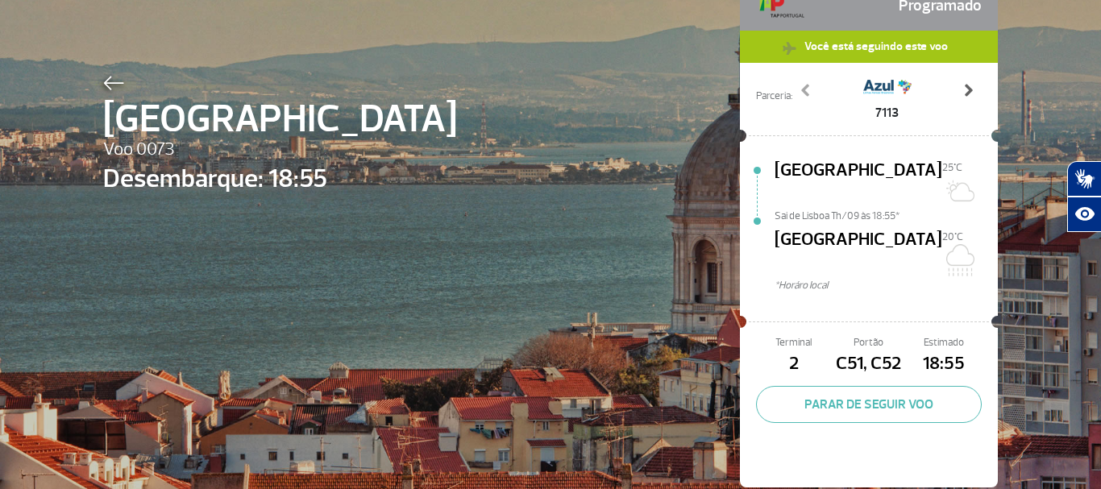
click at [963, 91] on span at bounding box center [968, 90] width 16 height 16
click at [964, 90] on span at bounding box center [968, 90] width 16 height 16
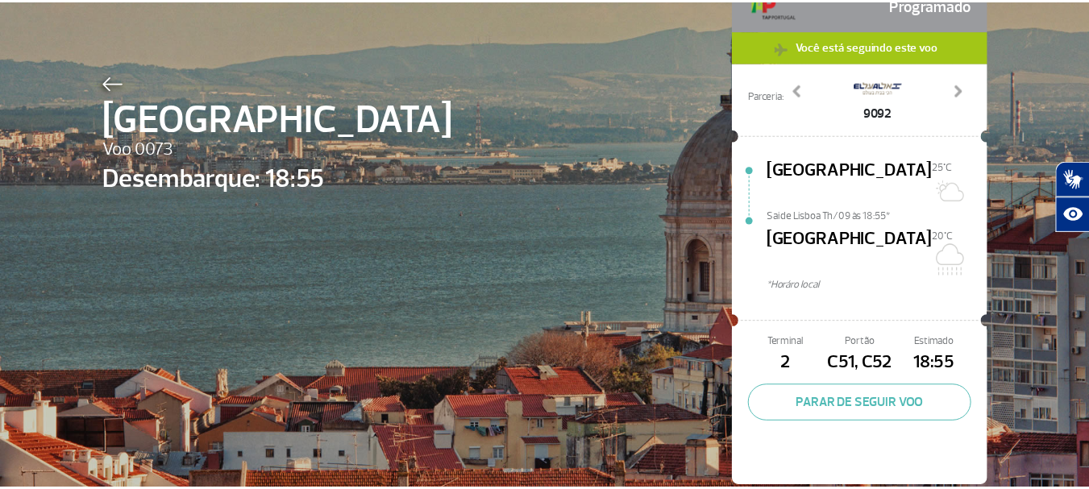
scroll to position [26, 0]
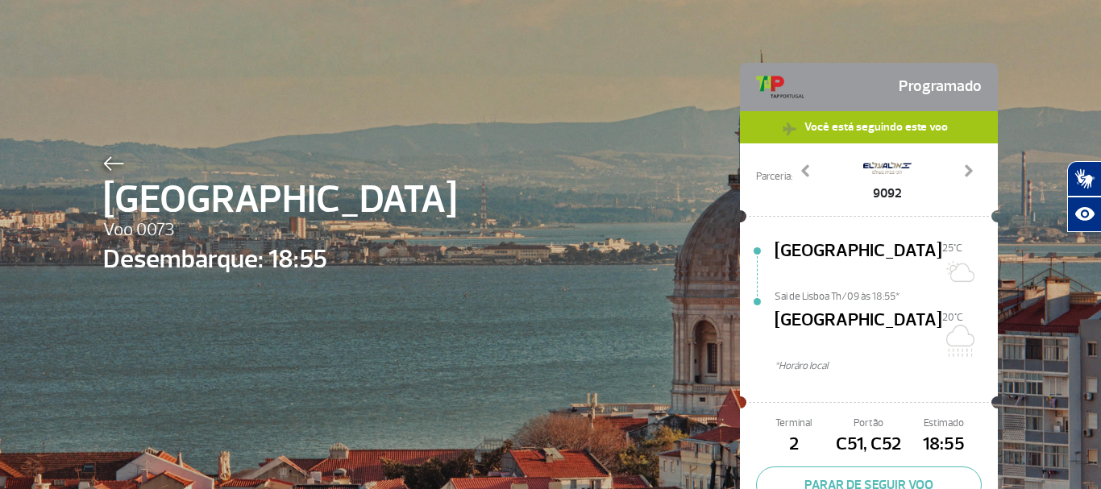
click at [854, 126] on span "Você está seguindo este voo" at bounding box center [876, 126] width 160 height 31
click at [846, 129] on span "Você está seguindo este voo" at bounding box center [876, 126] width 160 height 31
drag, startPoint x: 770, startPoint y: 127, endPoint x: 326, endPoint y: 164, distance: 444.7
click at [326, 164] on div "Lisboa Voo 0073 Desembarque: 18:55 Programado Você está seguindo este voo Parce…" at bounding box center [550, 291] width 919 height 634
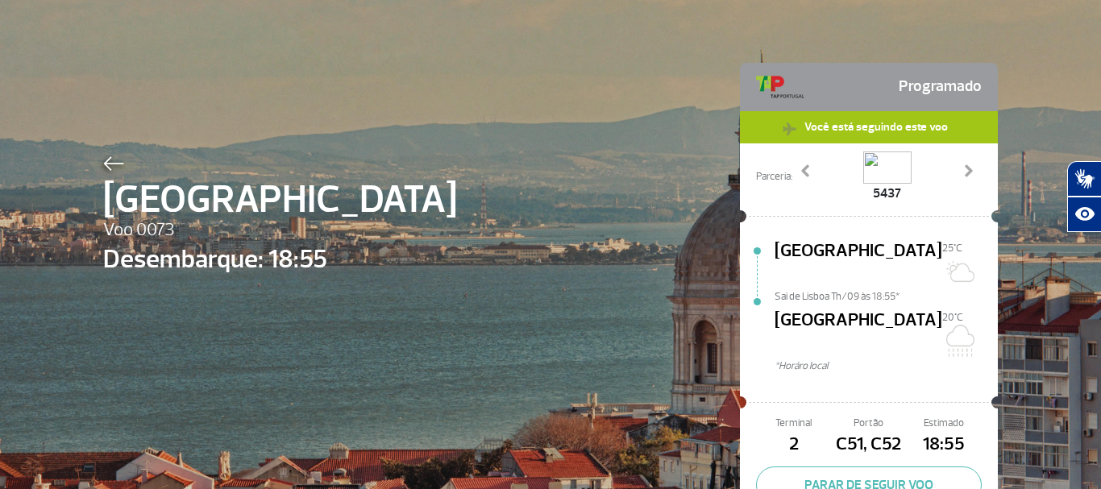
click at [287, 263] on span "Desembarque: 18:55" at bounding box center [280, 259] width 354 height 39
click at [244, 235] on span "Voo 0073" at bounding box center [280, 230] width 354 height 27
click at [755, 127] on div "Você está seguindo este voo" at bounding box center [869, 127] width 258 height 32
click at [756, 126] on div "Você está seguindo este voo" at bounding box center [869, 127] width 258 height 32
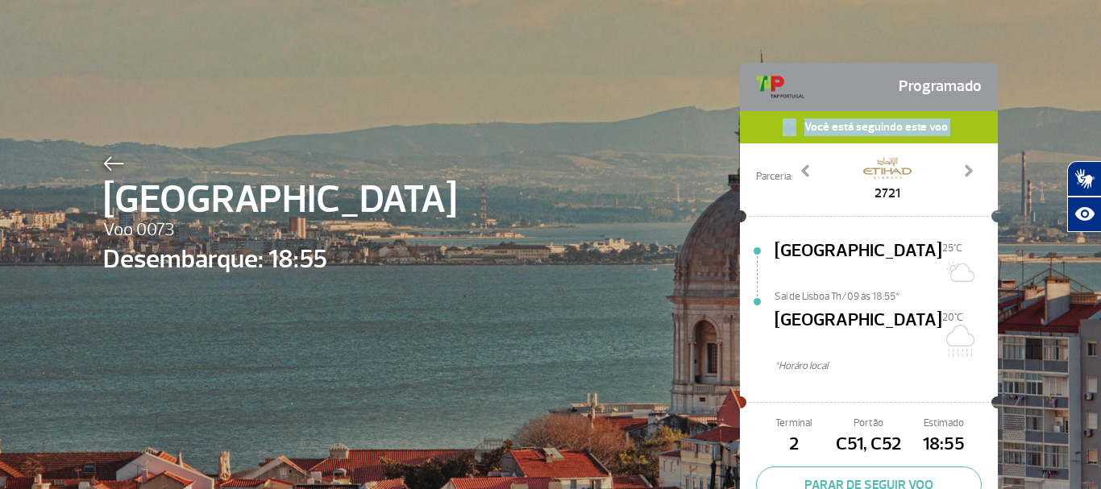
click at [756, 126] on div "Você está seguindo este voo" at bounding box center [869, 127] width 258 height 32
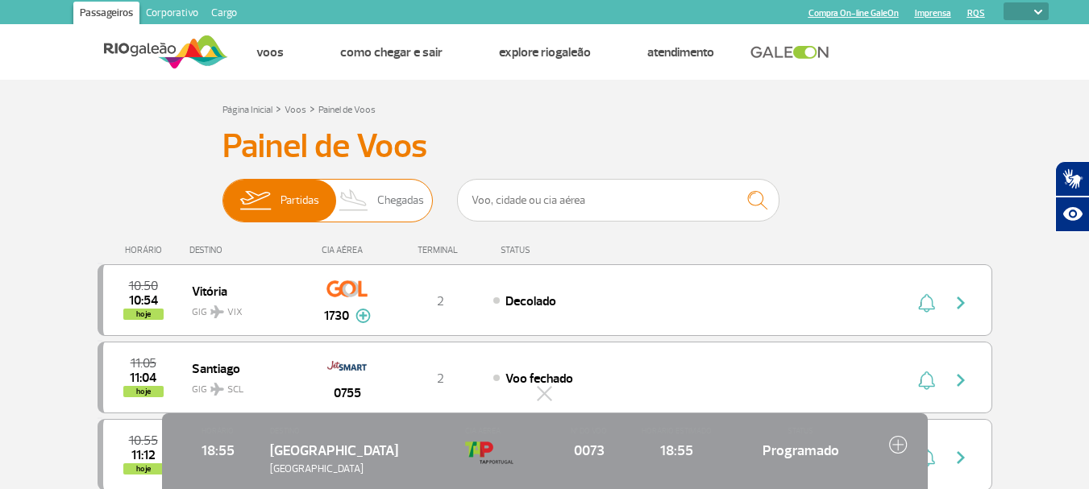
click at [379, 200] on span "Chegadas" at bounding box center [400, 201] width 47 height 42
click at [222, 193] on input "Partidas Chegadas" at bounding box center [222, 193] width 0 height 0
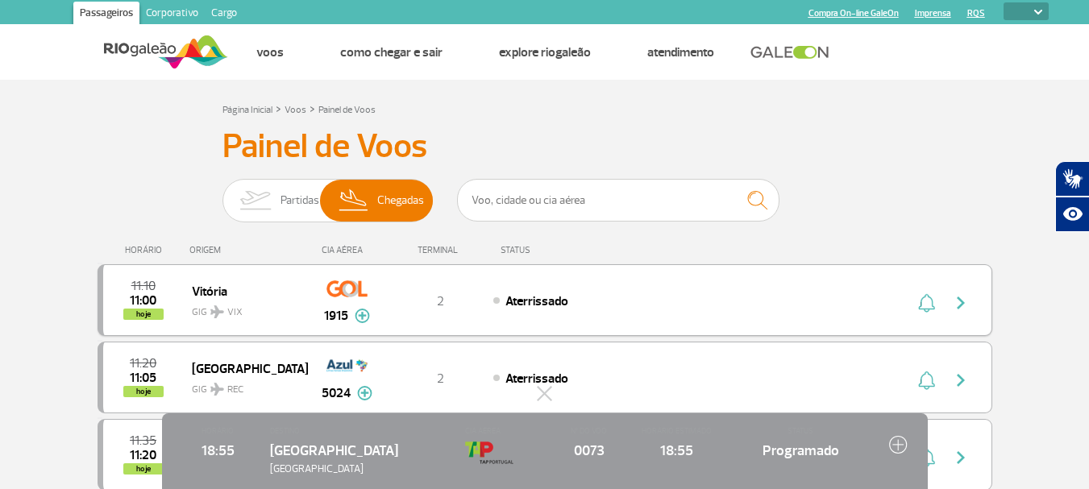
scroll to position [161, 0]
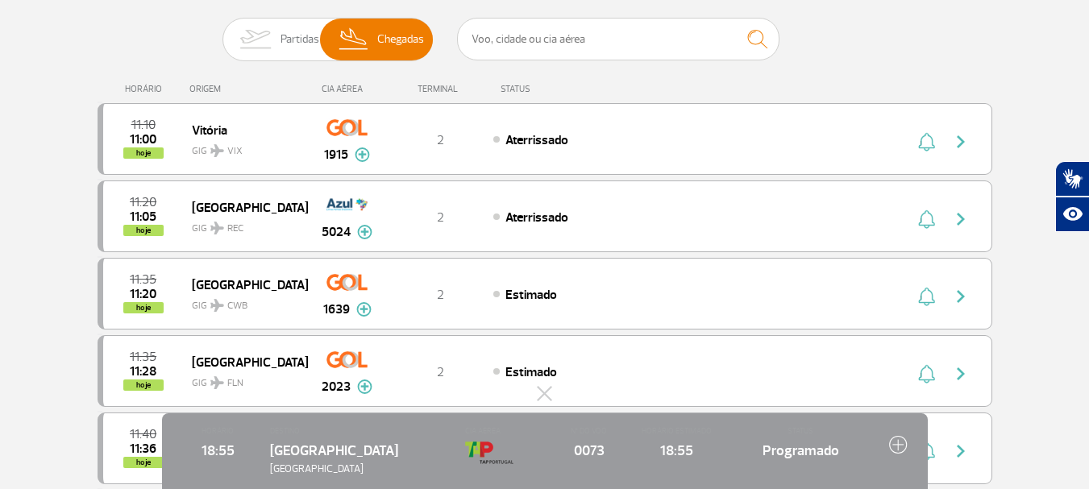
click at [896, 446] on img at bounding box center [898, 444] width 19 height 19
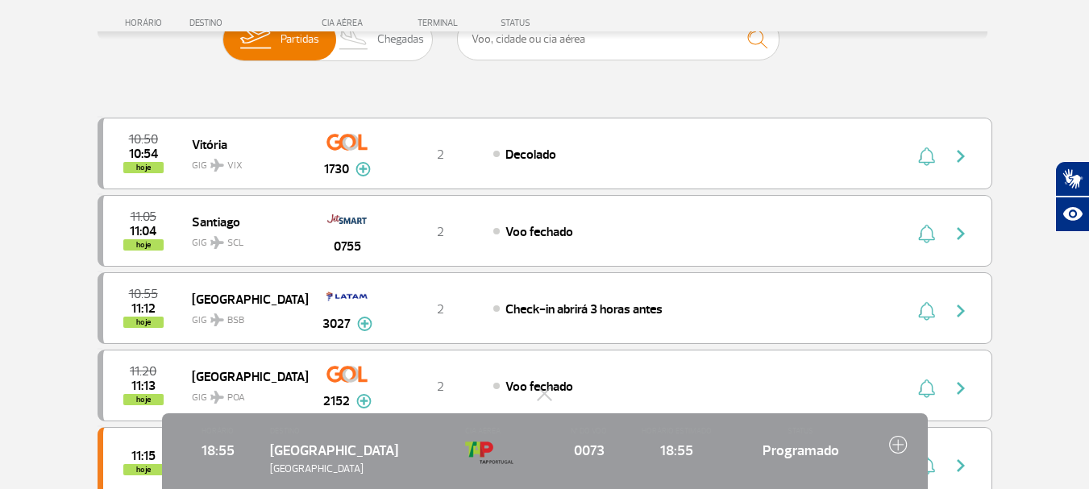
scroll to position [242, 0]
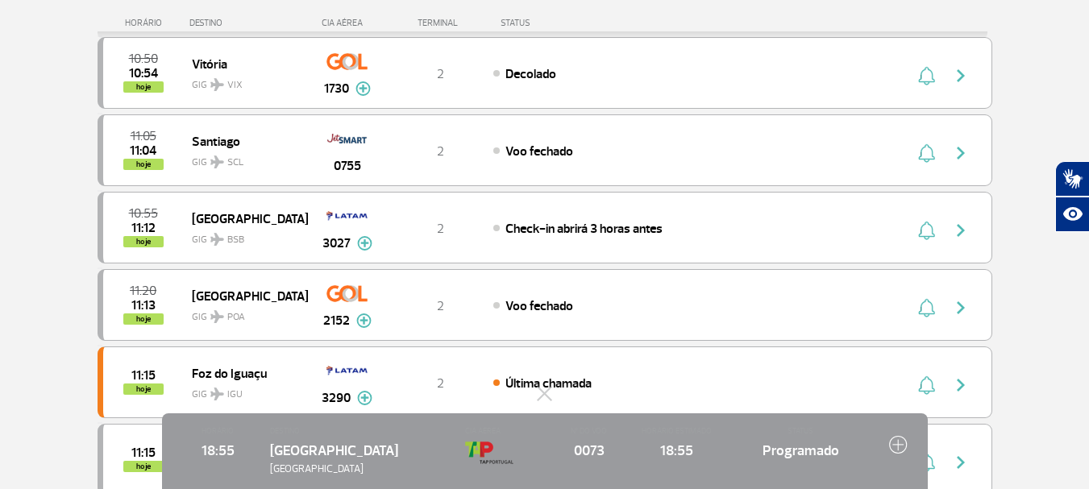
click at [897, 443] on img at bounding box center [898, 444] width 19 height 19
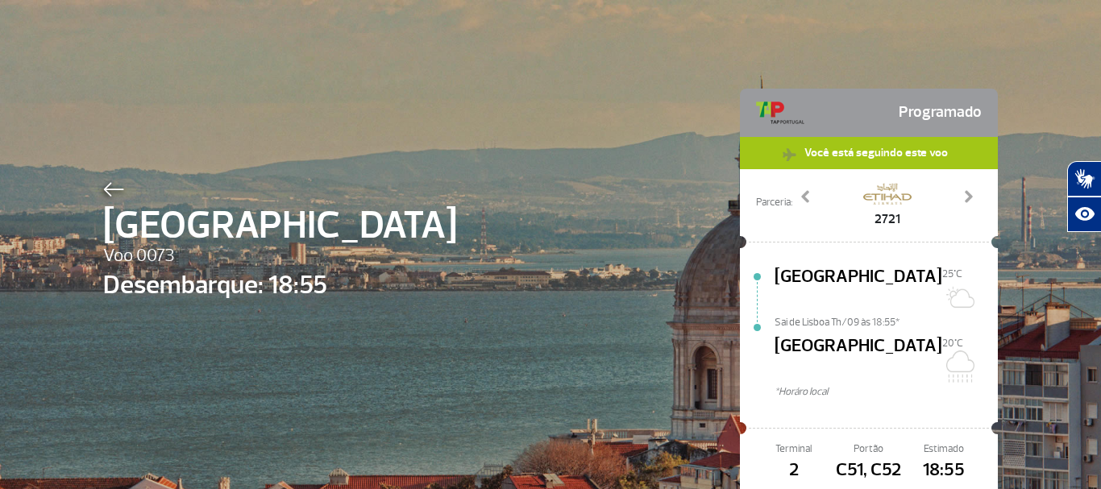
click at [849, 149] on span "Você está seguindo este voo" at bounding box center [876, 152] width 160 height 31
click at [648, 235] on div "Lisboa Voo 0073 Desembarque: 18:55 Programado Você está seguindo este voo Parce…" at bounding box center [550, 317] width 919 height 634
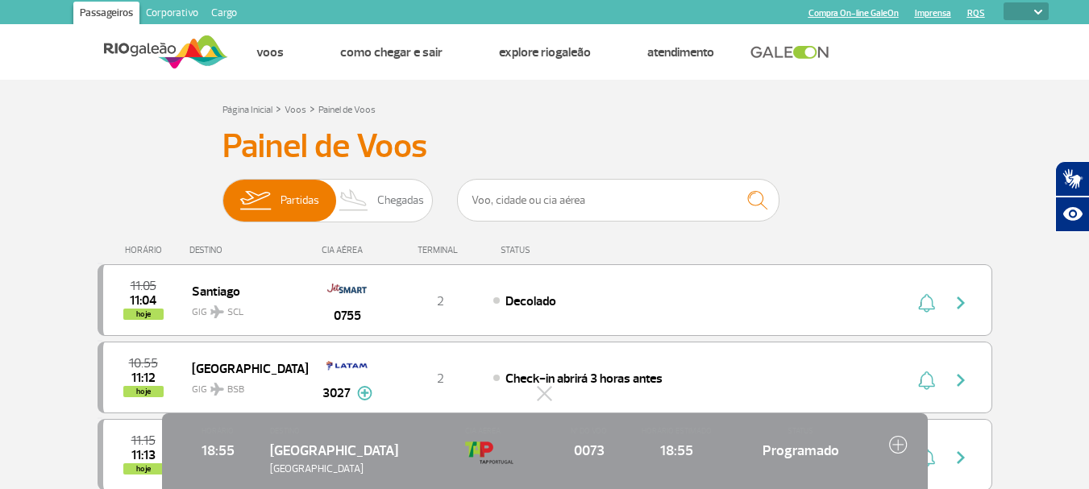
select select
click at [395, 201] on span "Chegadas" at bounding box center [400, 201] width 47 height 42
click at [222, 193] on input "Partidas Chegadas" at bounding box center [222, 193] width 0 height 0
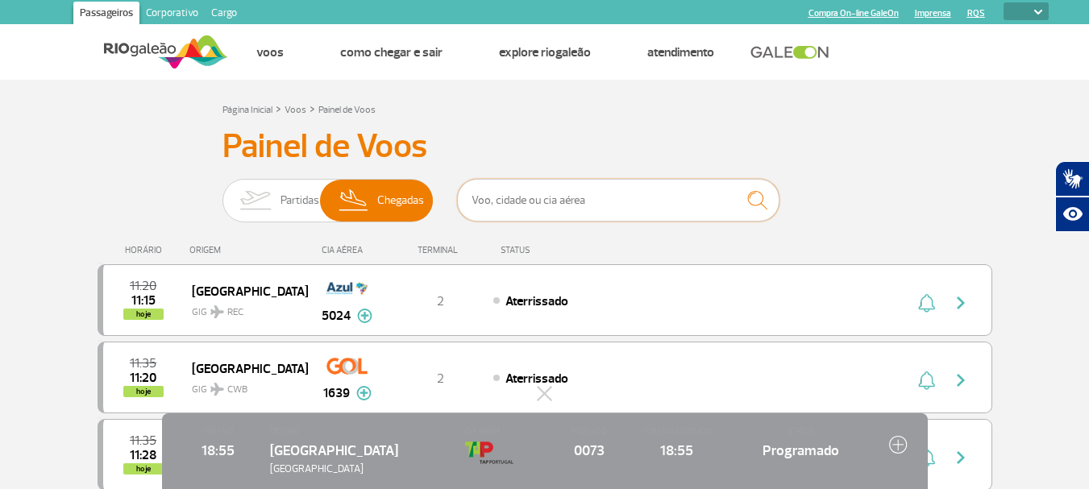
click at [488, 197] on input "text" at bounding box center [618, 200] width 322 height 43
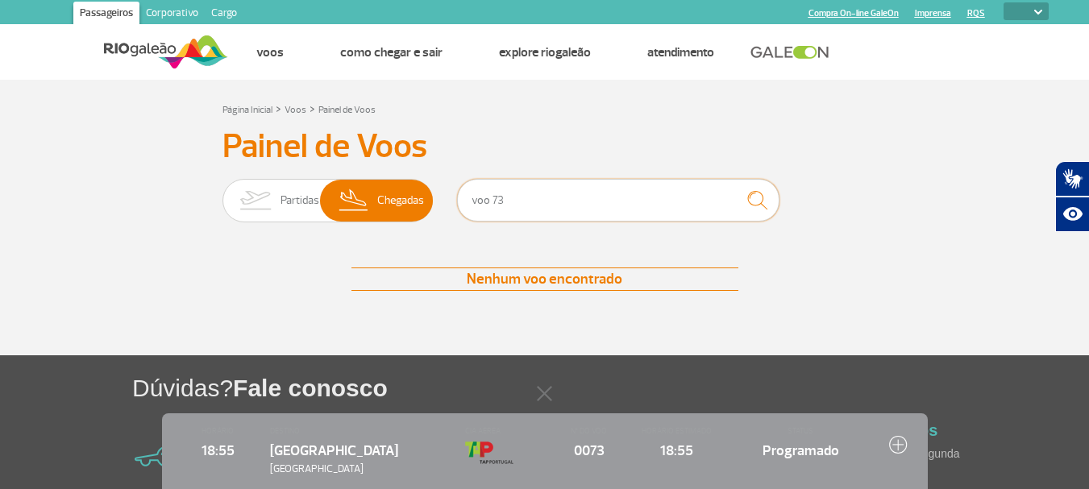
click at [500, 201] on input "voo 73" at bounding box center [618, 200] width 322 height 43
type input "v"
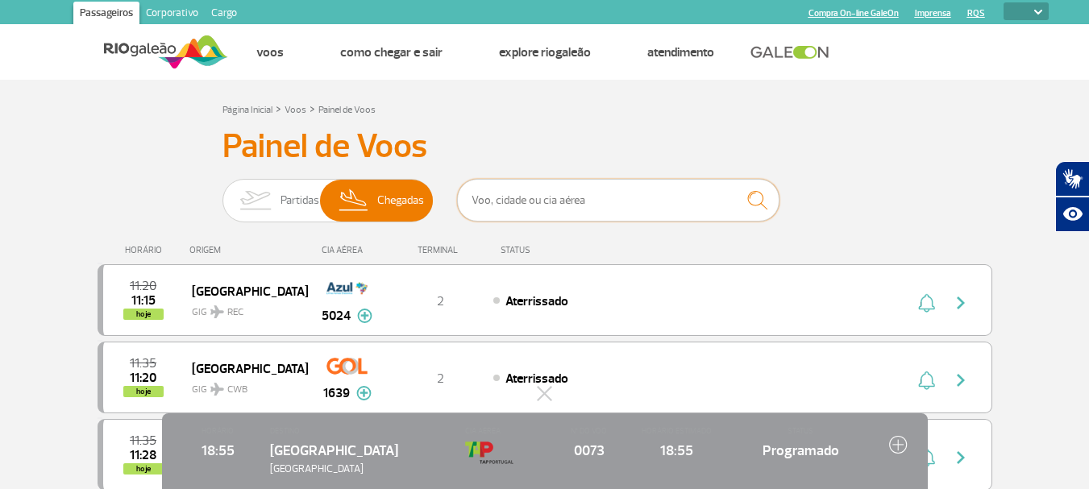
click at [510, 205] on input "text" at bounding box center [618, 200] width 322 height 43
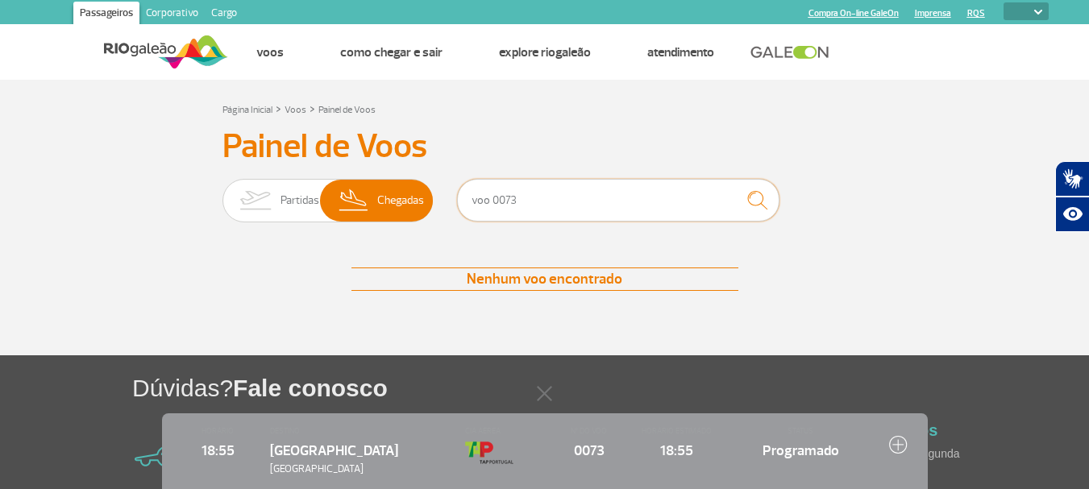
type input "voo 0073"
click at [757, 199] on img "submit" at bounding box center [757, 200] width 35 height 33
click at [548, 388] on button at bounding box center [545, 393] width 16 height 16
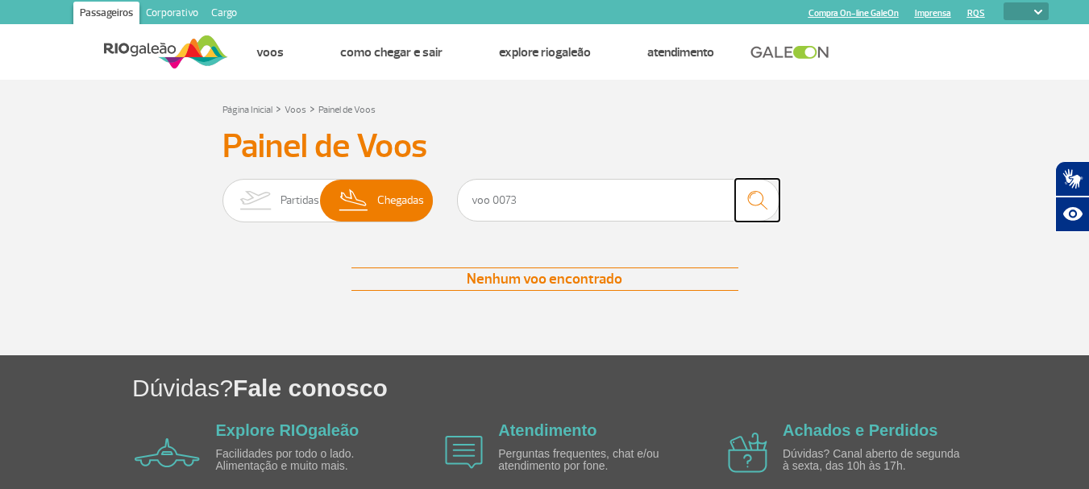
click at [760, 195] on img "submit" at bounding box center [757, 200] width 35 height 33
click at [380, 197] on span "Chegadas" at bounding box center [400, 201] width 47 height 42
click at [222, 193] on input "Partidas Chegadas" at bounding box center [222, 193] width 0 height 0
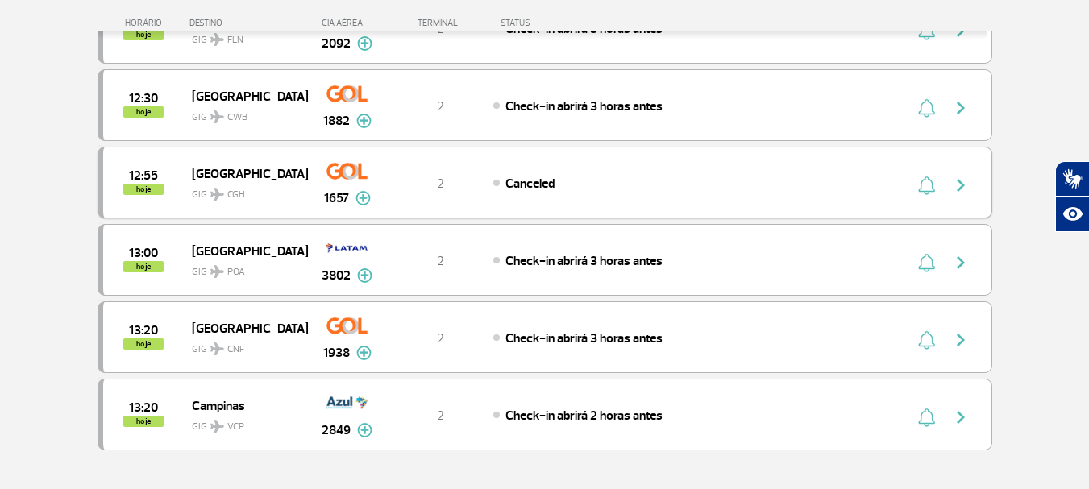
scroll to position [1531, 0]
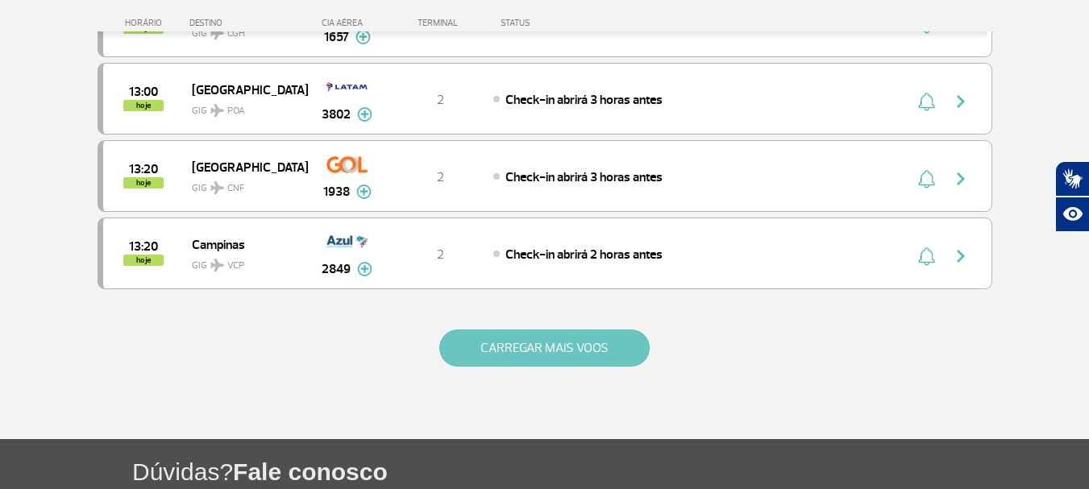
click at [483, 346] on button "CARREGAR MAIS VOOS" at bounding box center [544, 348] width 210 height 37
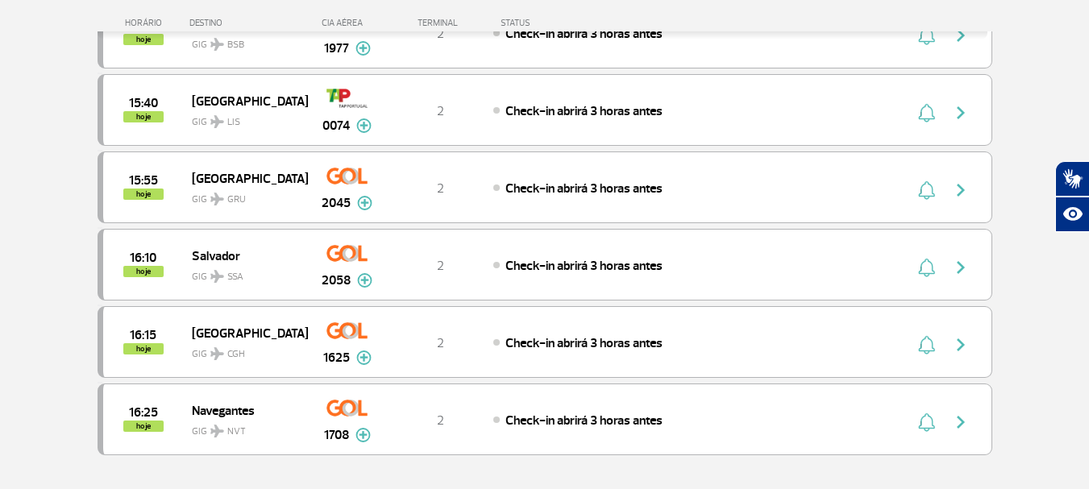
scroll to position [3062, 0]
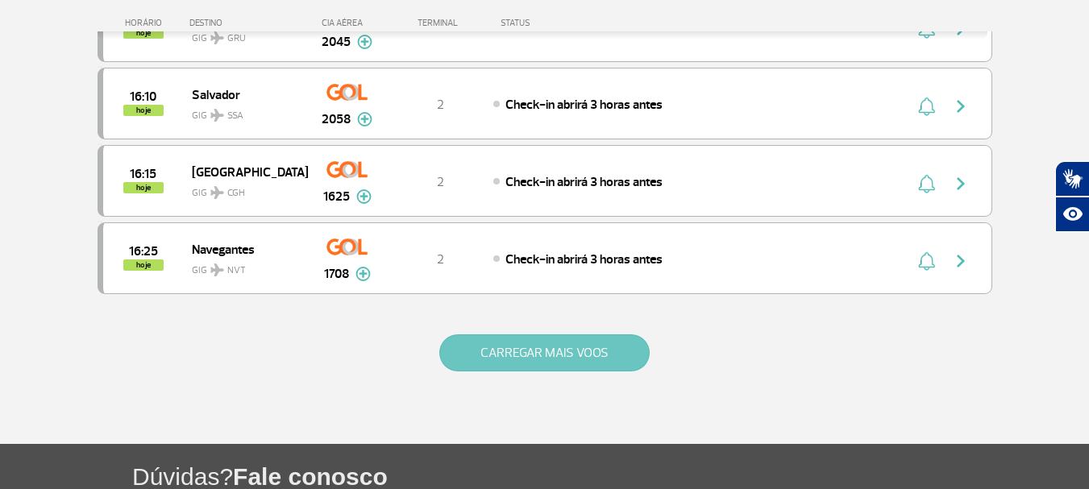
click at [546, 347] on button "CARREGAR MAIS VOOS" at bounding box center [544, 352] width 210 height 37
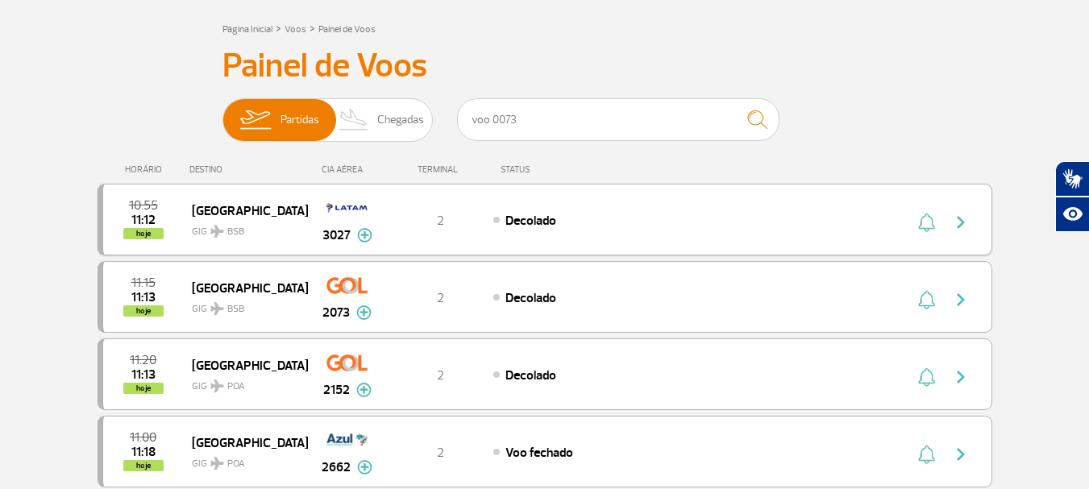
scroll to position [0, 0]
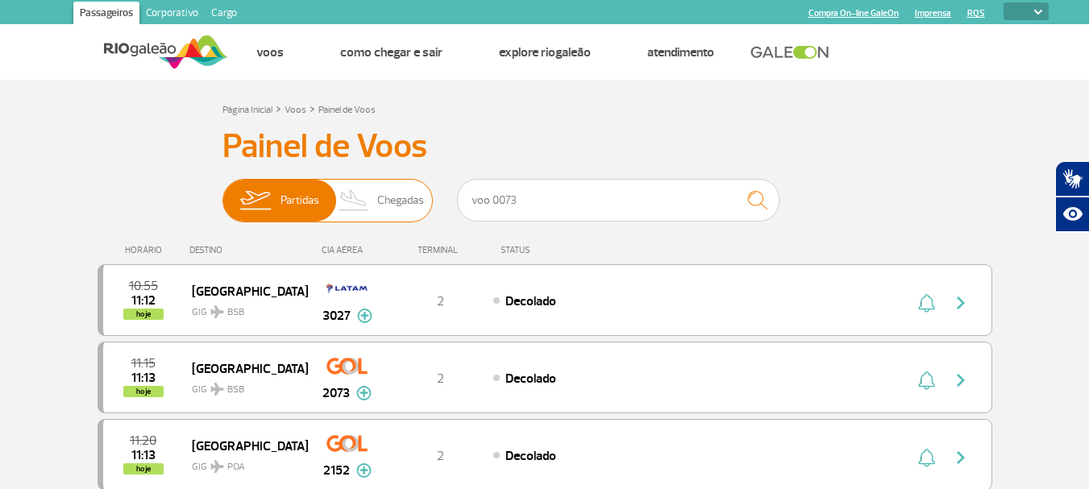
click at [404, 203] on span "Chegadas" at bounding box center [400, 201] width 47 height 42
click at [222, 193] on input "Partidas Chegadas" at bounding box center [222, 193] width 0 height 0
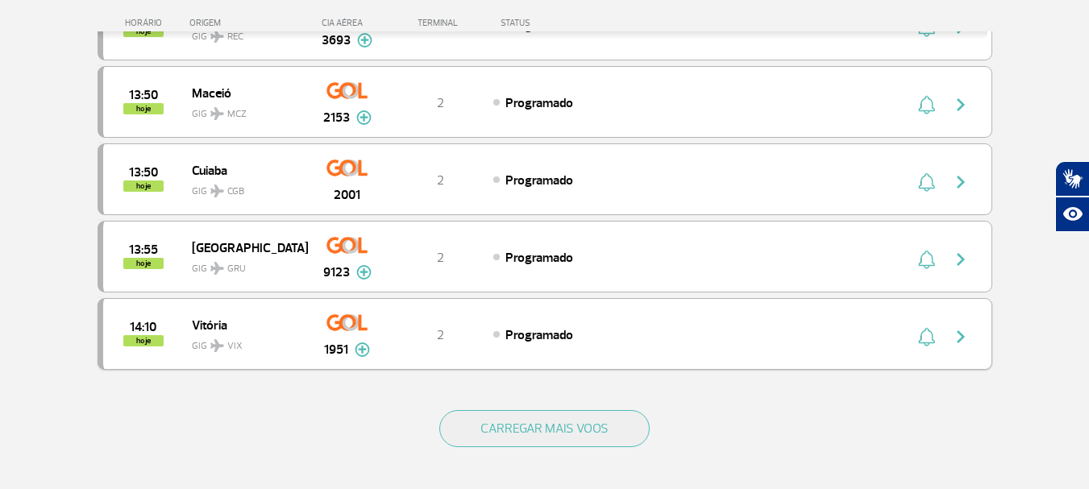
scroll to position [1692, 0]
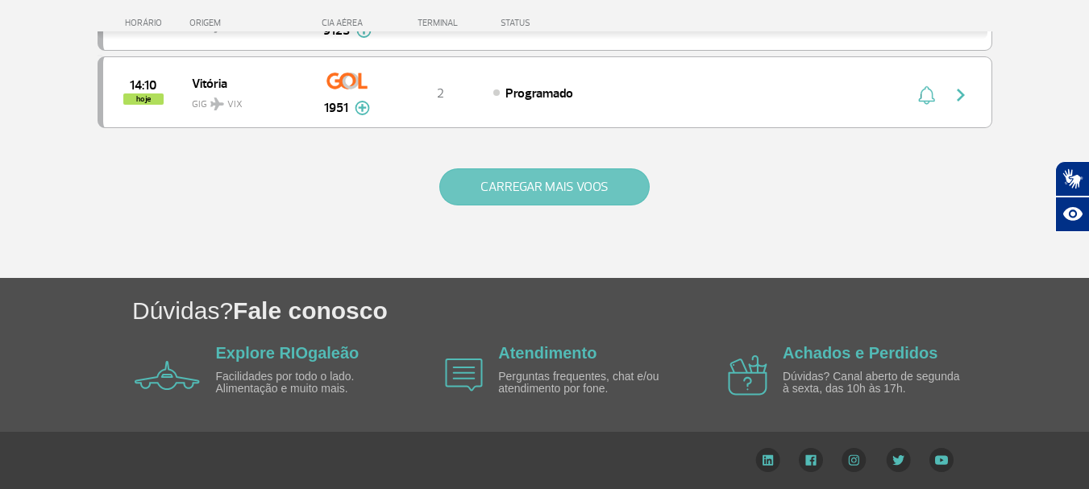
click at [539, 191] on button "CARREGAR MAIS VOOS" at bounding box center [544, 186] width 210 height 37
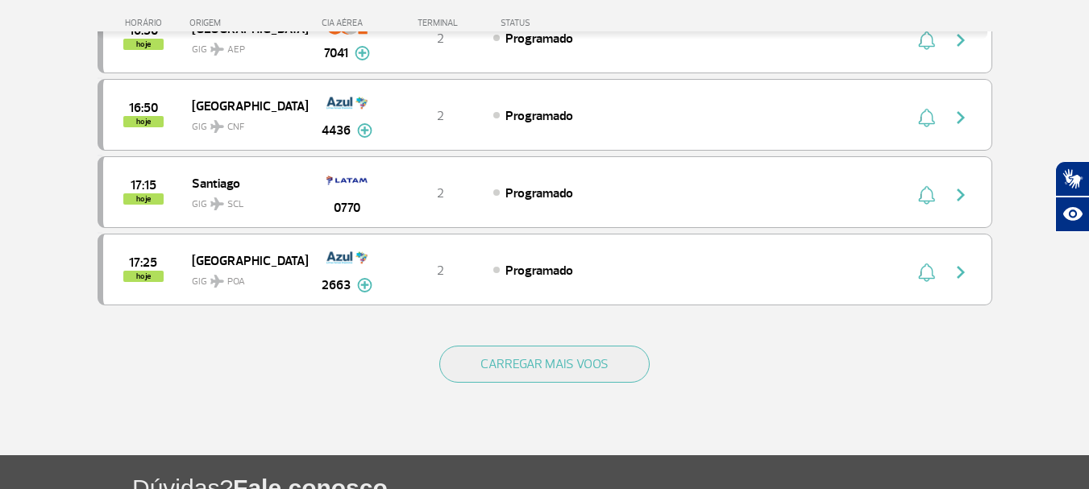
scroll to position [3143, 0]
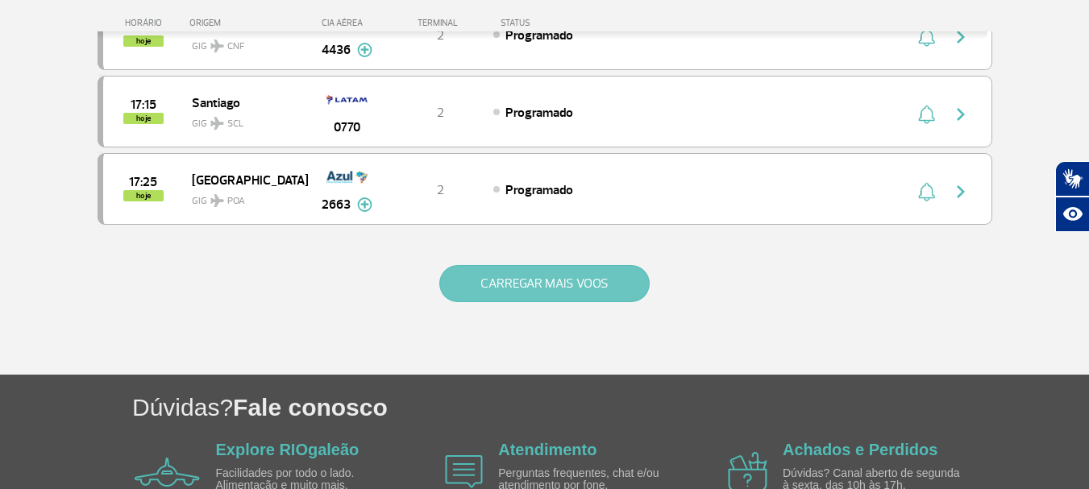
click at [558, 281] on button "CARREGAR MAIS VOOS" at bounding box center [544, 283] width 210 height 37
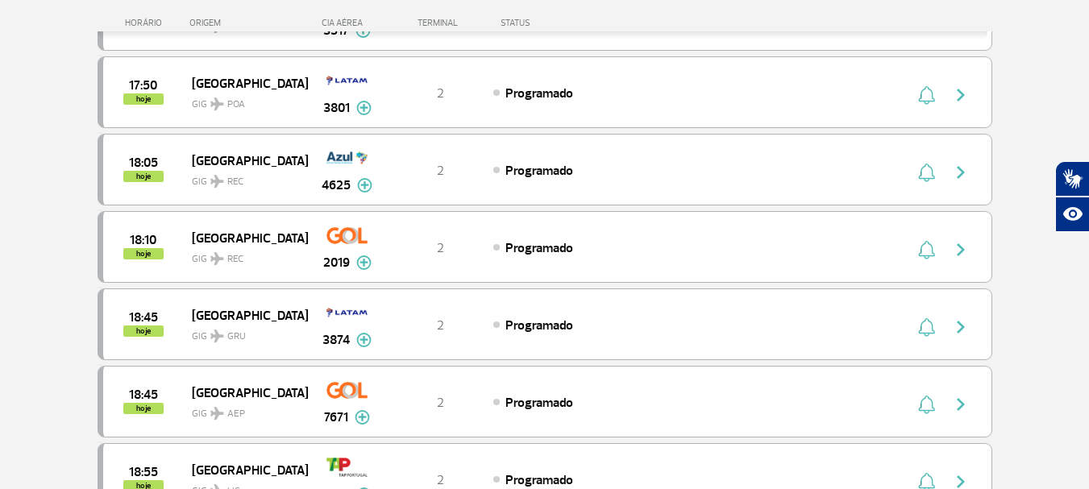
scroll to position [3707, 0]
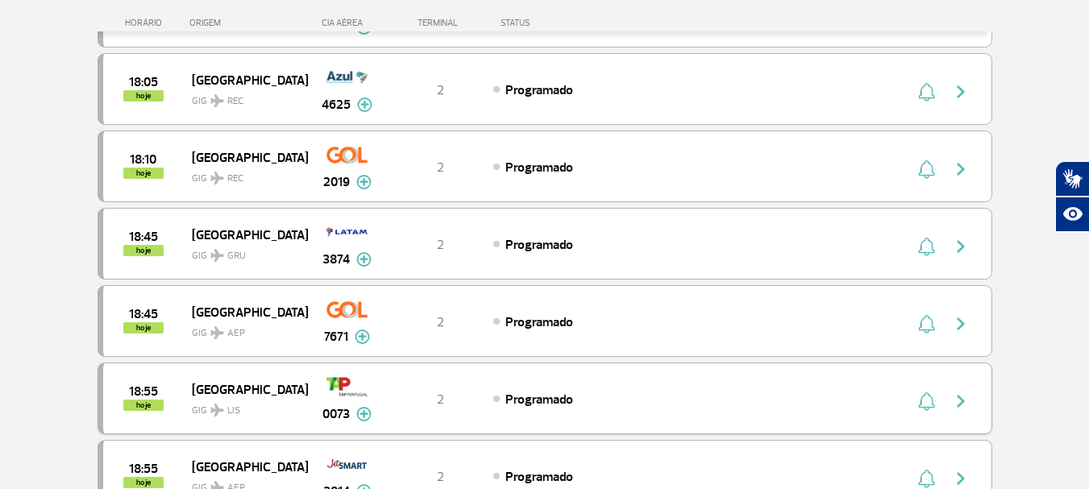
click at [347, 382] on img at bounding box center [346, 386] width 41 height 27
click at [347, 381] on img at bounding box center [346, 386] width 41 height 27
click at [215, 390] on span "[GEOGRAPHIC_DATA]" at bounding box center [243, 389] width 103 height 21
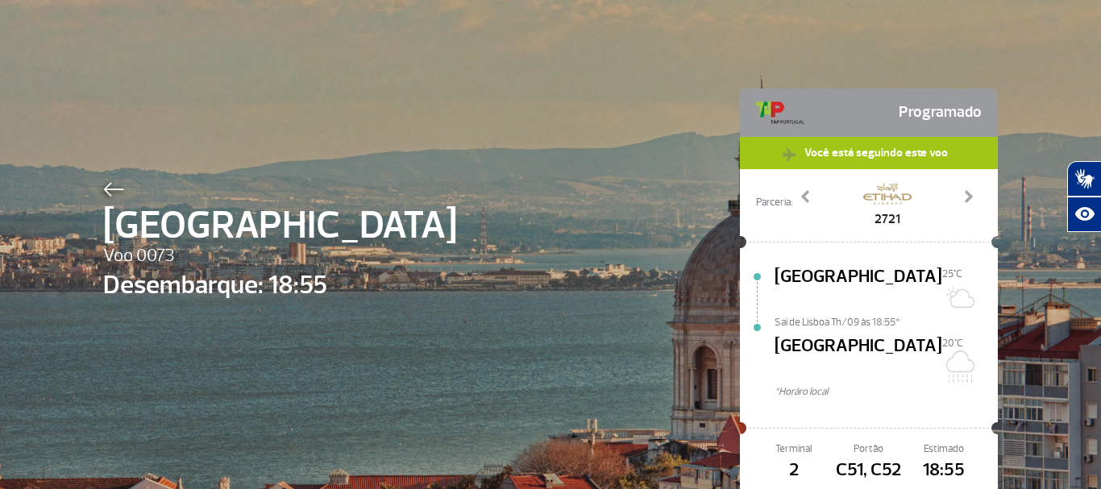
click at [943, 107] on span "Programado" at bounding box center [940, 113] width 83 height 32
drag, startPoint x: 932, startPoint y: 156, endPoint x: 1033, endPoint y: 182, distance: 104.2
click at [1033, 182] on div "Lisboa Voo 0073 Desembarque: 18:55 Programado Você está seguindo este voo Parce…" at bounding box center [550, 317] width 1101 height 634
click at [964, 196] on span at bounding box center [968, 197] width 16 height 16
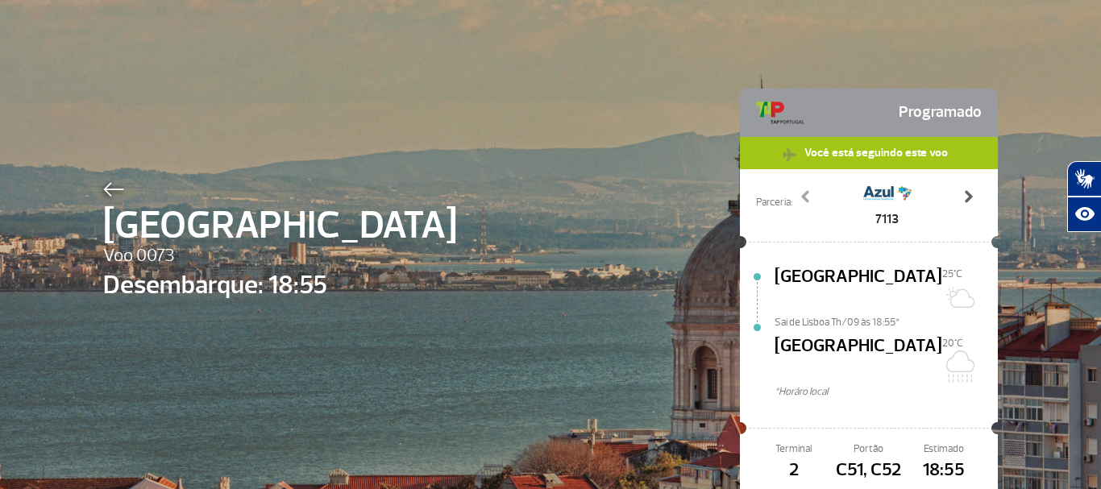
click at [964, 196] on span at bounding box center [968, 197] width 16 height 16
click at [799, 201] on span at bounding box center [806, 197] width 16 height 16
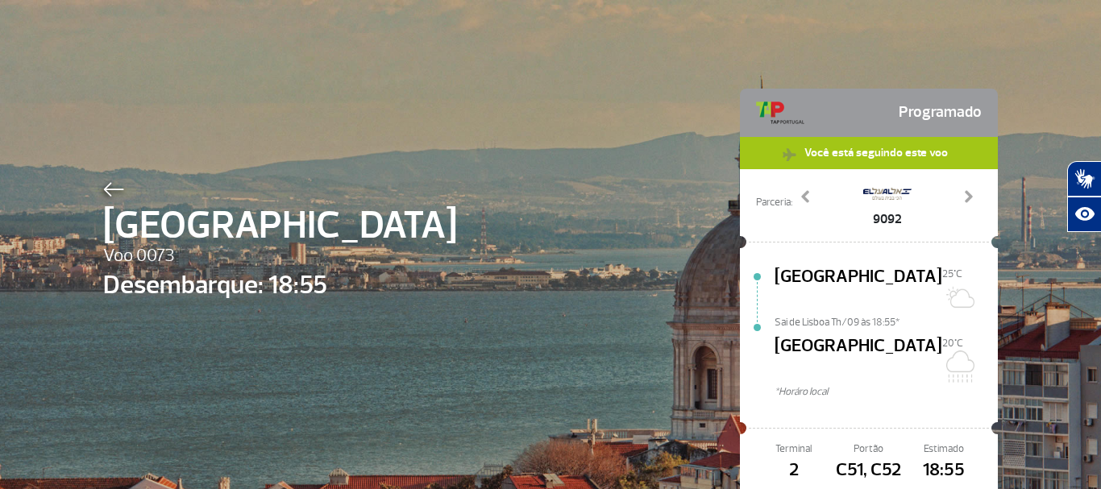
scroll to position [81, 0]
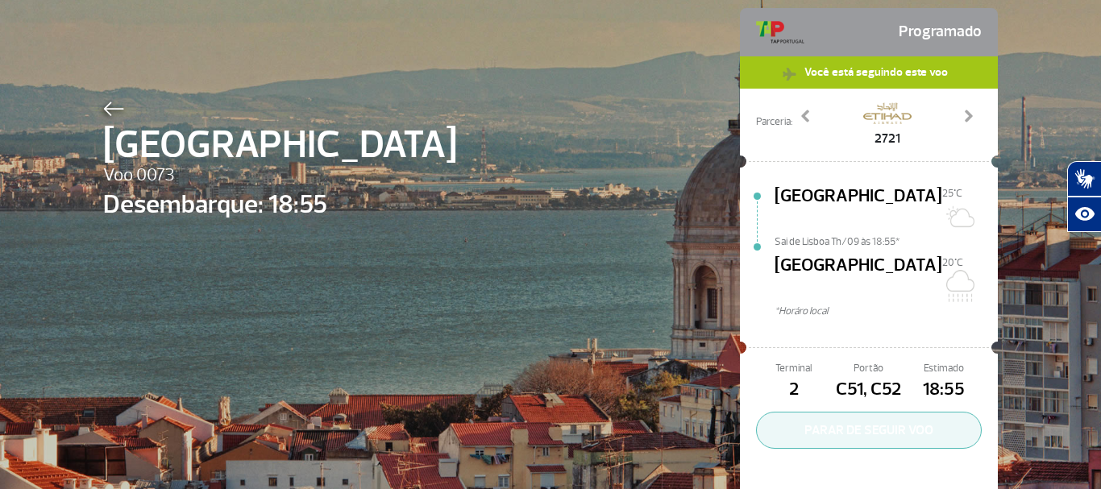
click at [912, 412] on button "PARAR DE SEGUIR VOO" at bounding box center [869, 430] width 226 height 37
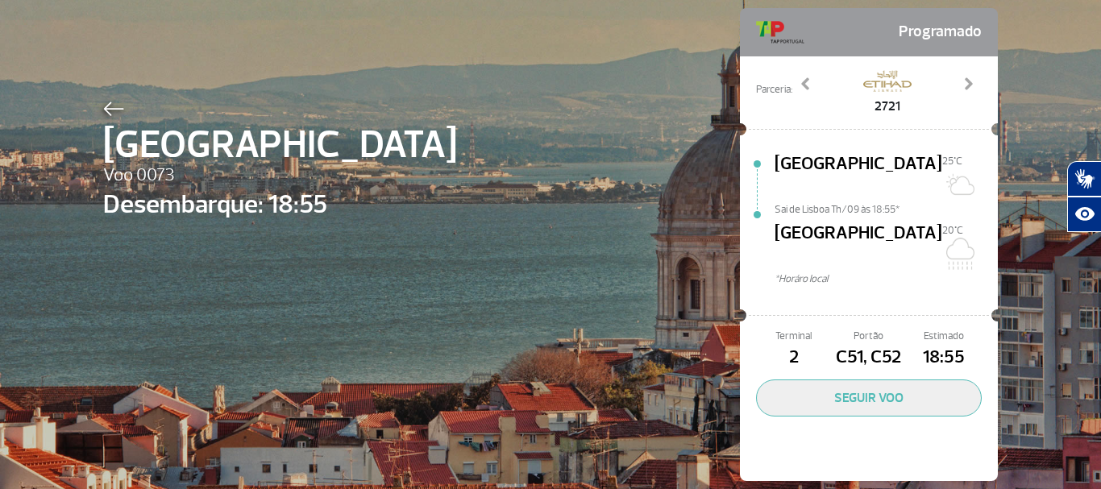
scroll to position [74, 0]
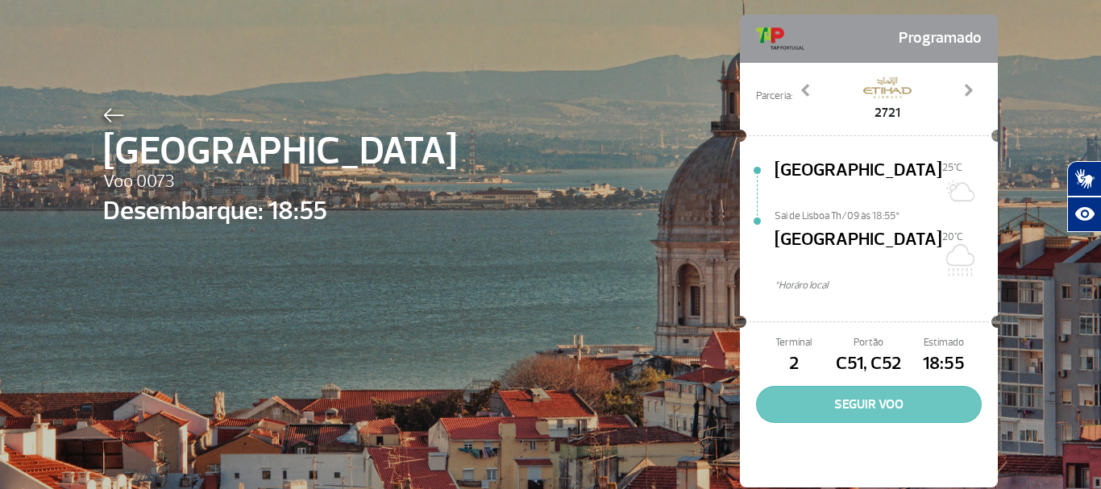
click at [882, 386] on button "SEGUIR VOO" at bounding box center [869, 404] width 226 height 37
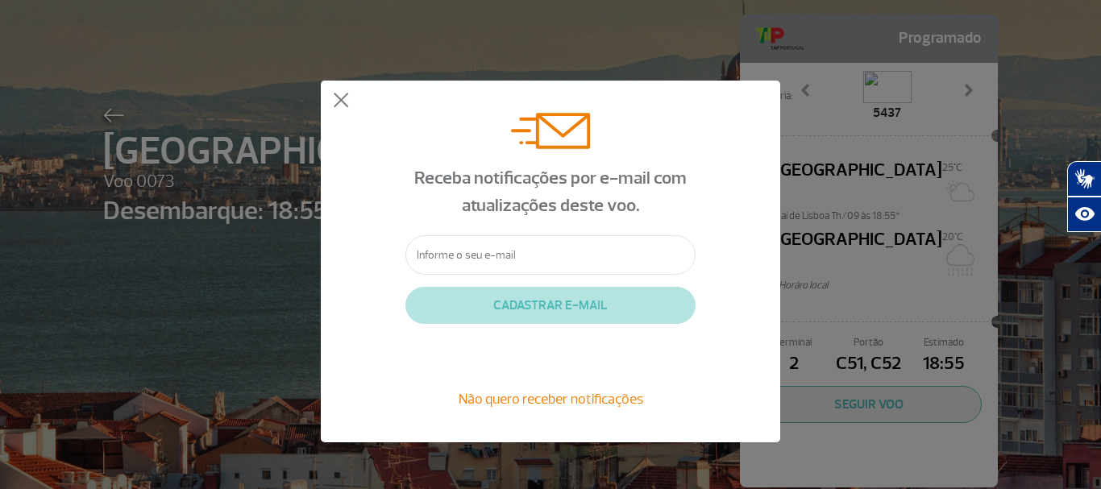
click at [529, 253] on input "text" at bounding box center [550, 254] width 290 height 39
